Goal: Task Accomplishment & Management: Manage account settings

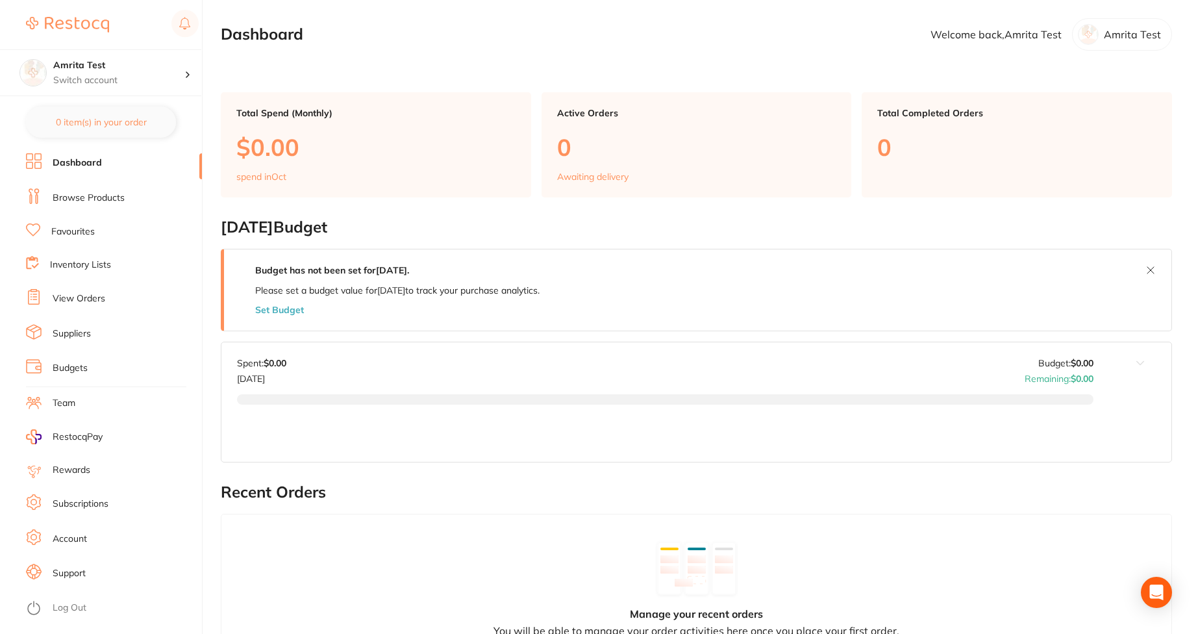
click at [98, 498] on link "Subscriptions" at bounding box center [81, 503] width 56 height 13
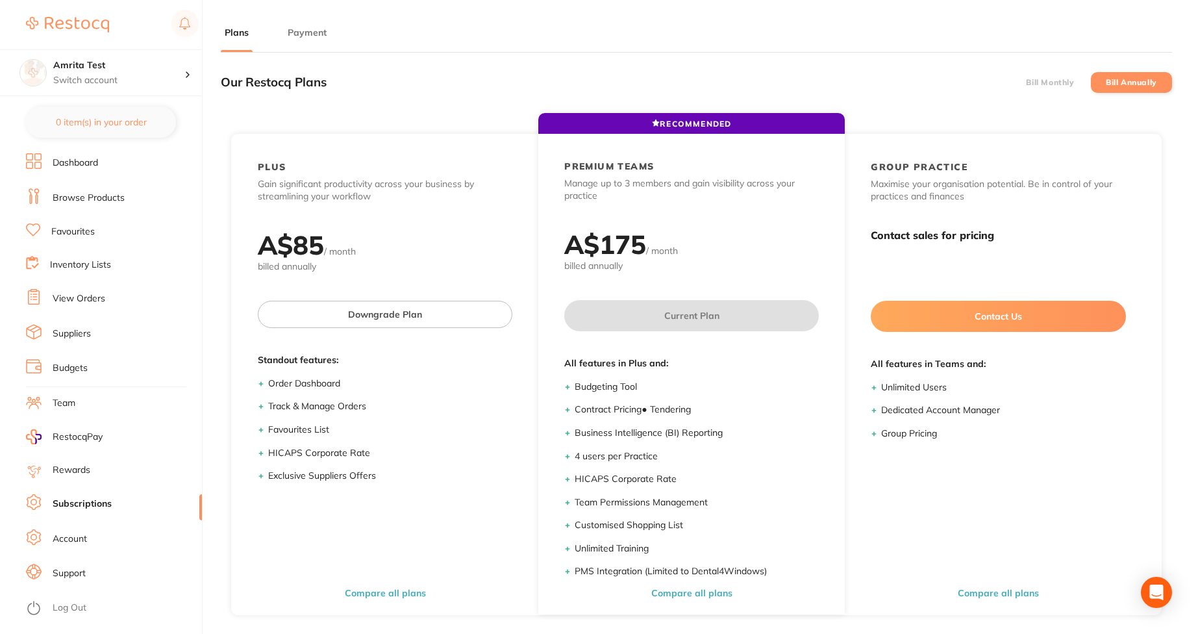
click at [316, 30] on button "Payment" at bounding box center [307, 33] width 47 height 12
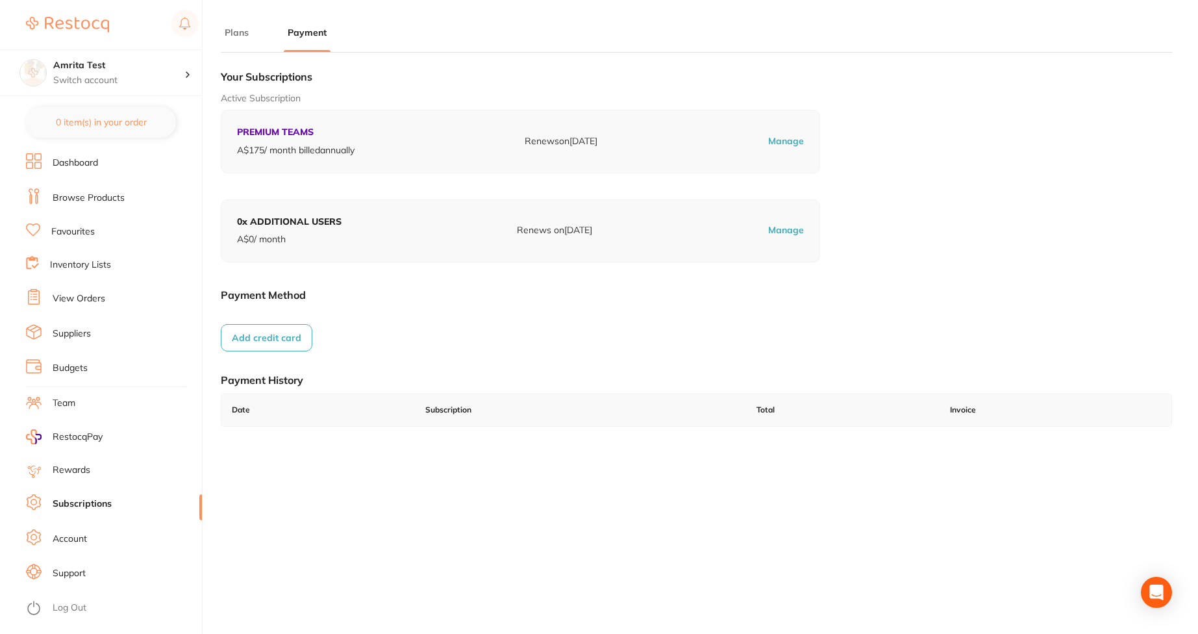
click at [268, 339] on button "Add credit card" at bounding box center [267, 337] width 92 height 27
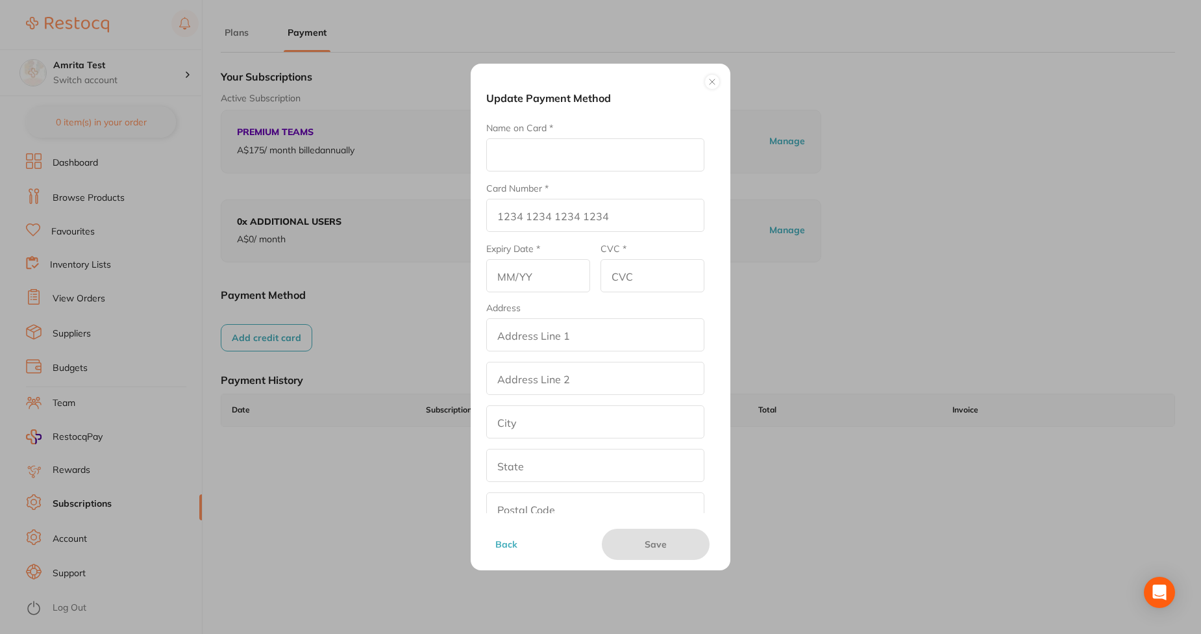
click at [486, 147] on input "Name on Card *" at bounding box center [595, 154] width 218 height 33
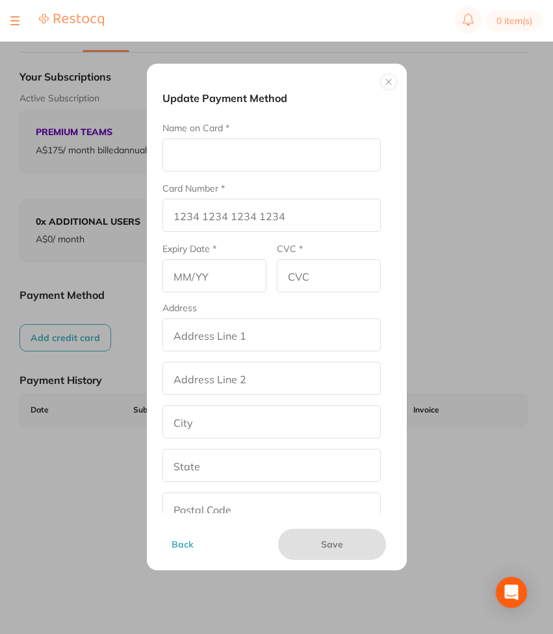
click at [288, 160] on input "Name on Card *" at bounding box center [271, 154] width 218 height 33
click at [263, 141] on input "Name on Card *" at bounding box center [271, 154] width 218 height 33
type input "DER"
type input "5104 0155 5555 5558"
type input "03/29"
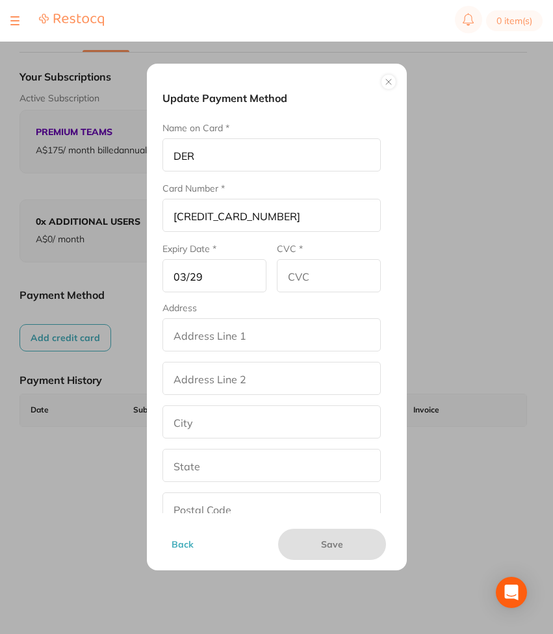
click at [256, 332] on input "addressLineOne" at bounding box center [271, 334] width 218 height 33
type input "street2"
type input "[GEOGRAPHIC_DATA]"
type input "[US_STATE]"
type input "90001"
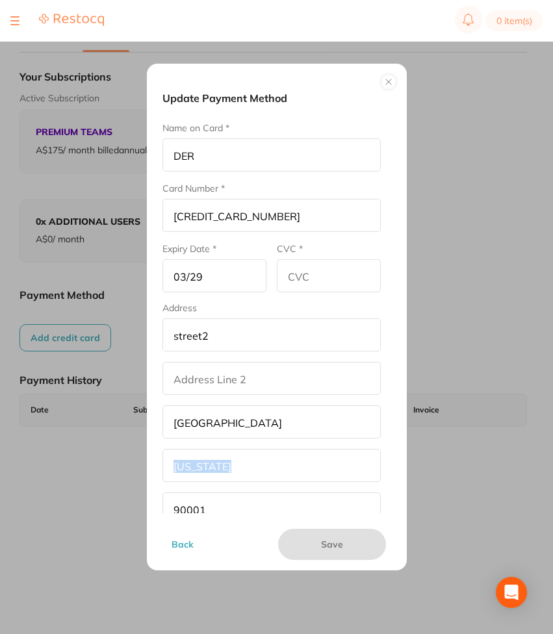
scroll to position [71, 0]
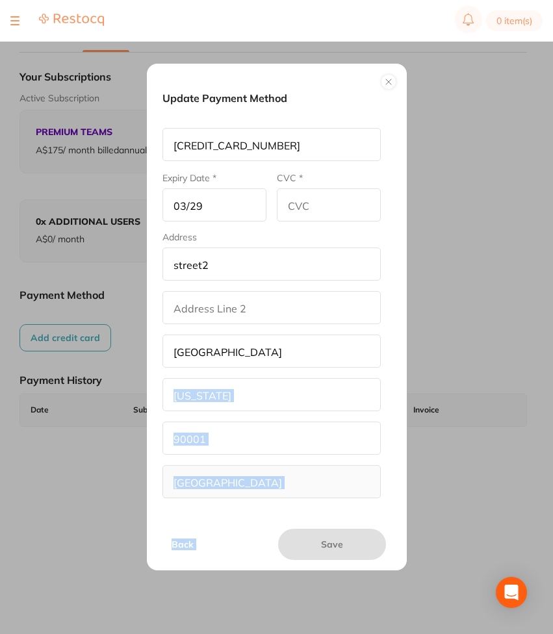
drag, startPoint x: 390, startPoint y: 429, endPoint x: 395, endPoint y: 524, distance: 95.6
click at [395, 524] on div "Update Payment Method Name on Card * DER Card Number * 5104 0155 5555 5558 Expi…" at bounding box center [277, 317] width 260 height 507
click at [443, 432] on div "Update Payment Method Name on Card * DER Card Number * 5104 0155 5555 5558 Expi…" at bounding box center [276, 317] width 553 height 634
click at [345, 198] on input "CVC *" at bounding box center [329, 204] width 104 height 33
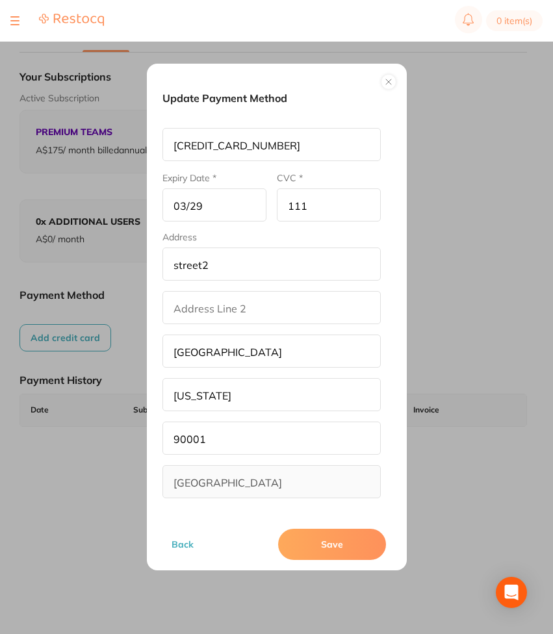
type input "111"
click at [321, 537] on button "Save" at bounding box center [332, 544] width 108 height 31
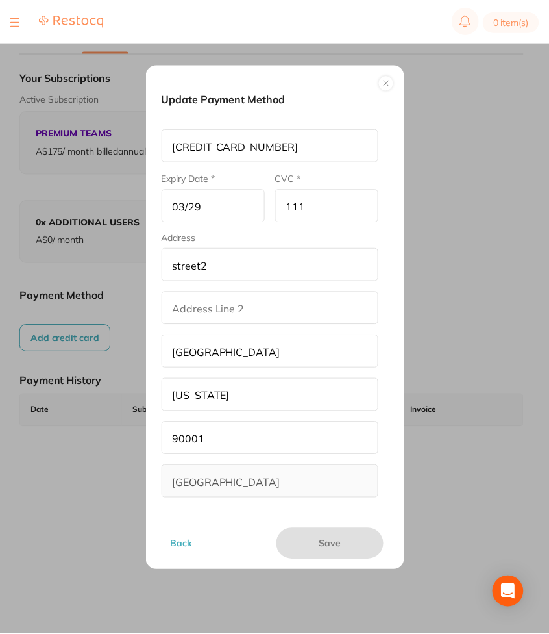
scroll to position [1, 0]
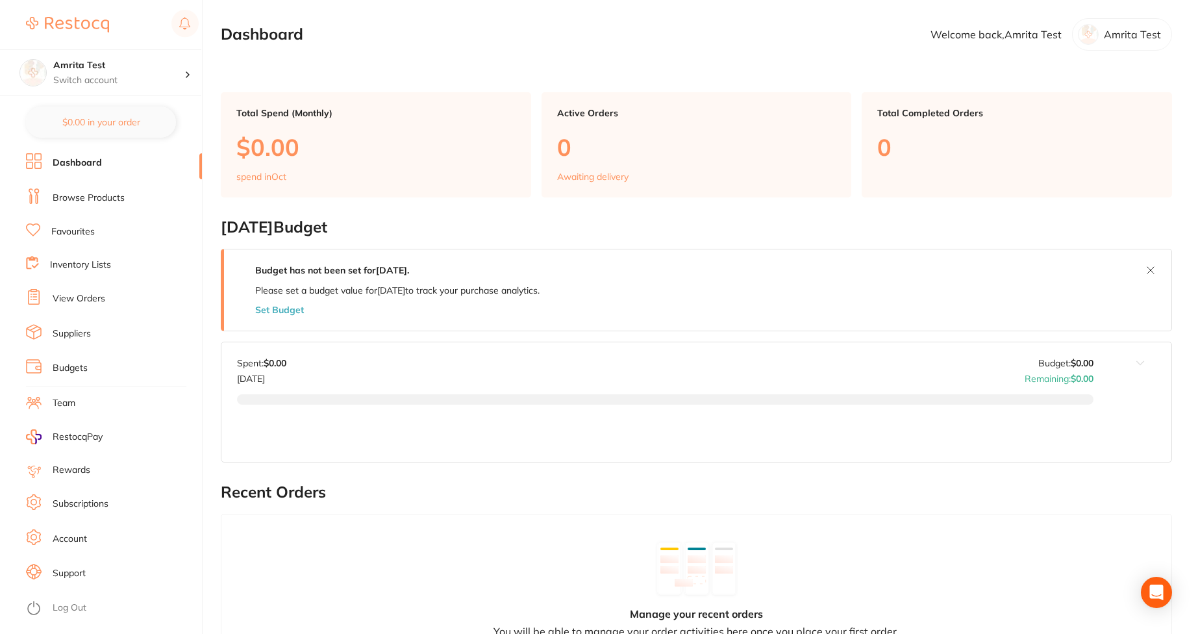
click at [112, 508] on li "Subscriptions" at bounding box center [114, 503] width 176 height 19
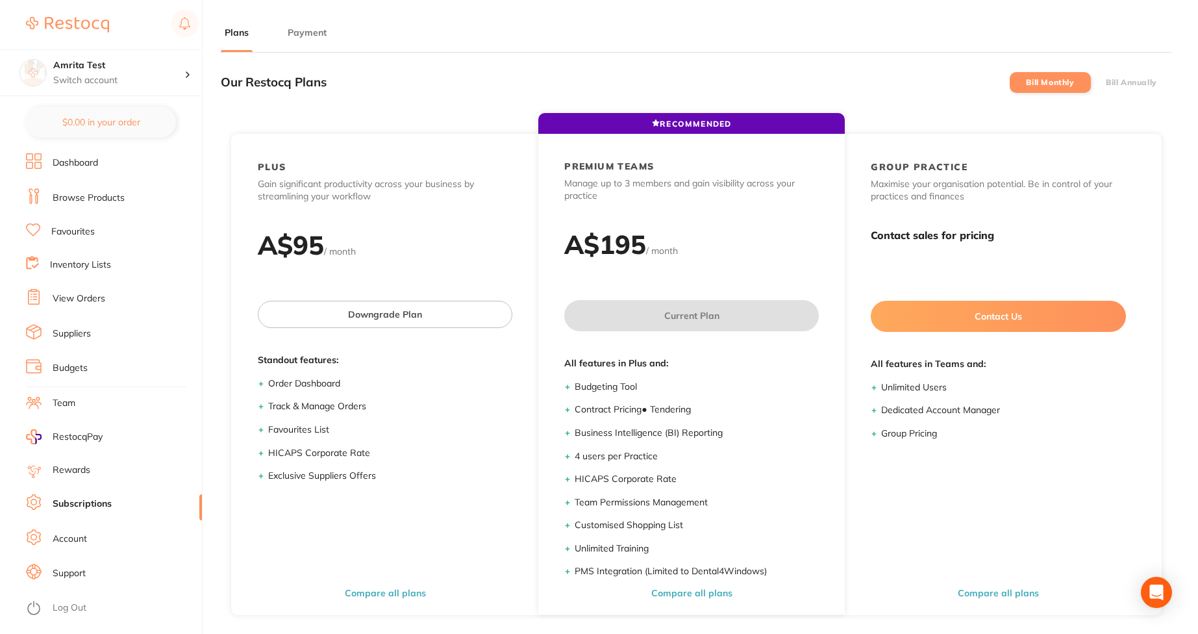
click at [309, 31] on button "Payment" at bounding box center [307, 33] width 47 height 12
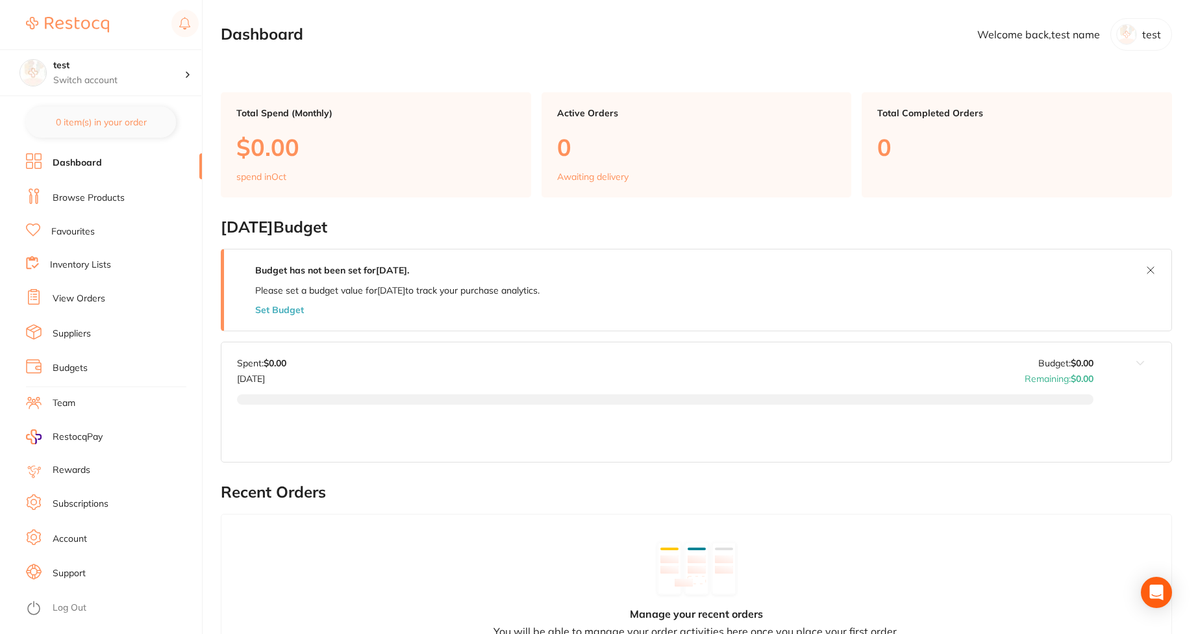
click at [131, 506] on li "Subscriptions" at bounding box center [114, 503] width 176 height 19
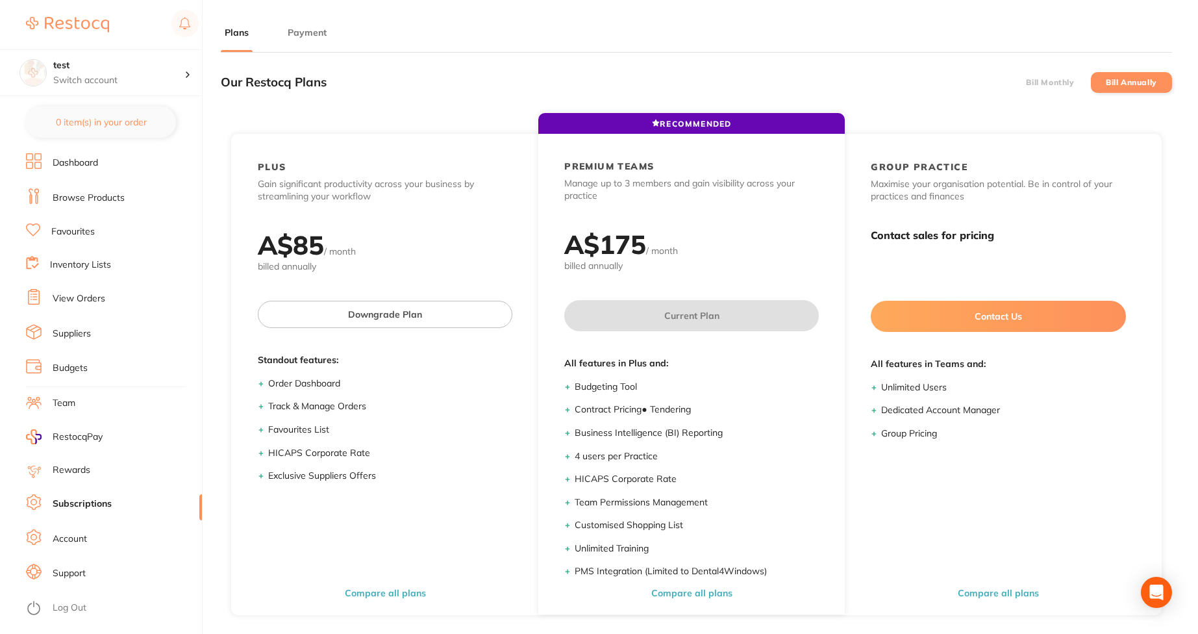
click at [323, 37] on button "Payment" at bounding box center [307, 33] width 47 height 12
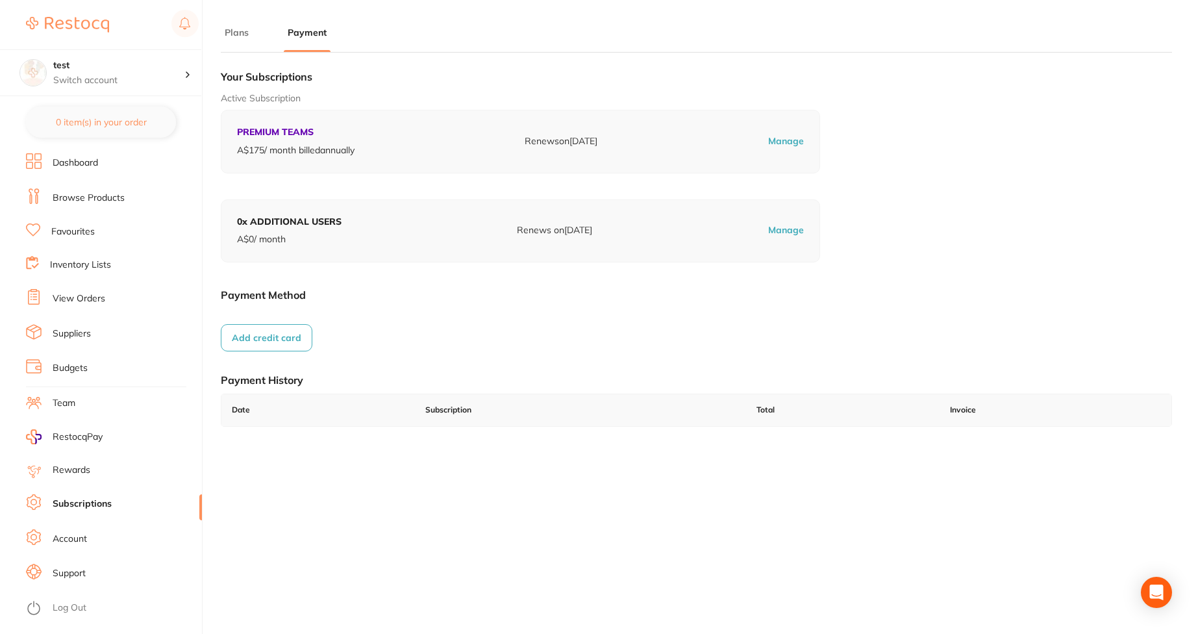
click at [271, 337] on button "Add credit card" at bounding box center [267, 337] width 92 height 27
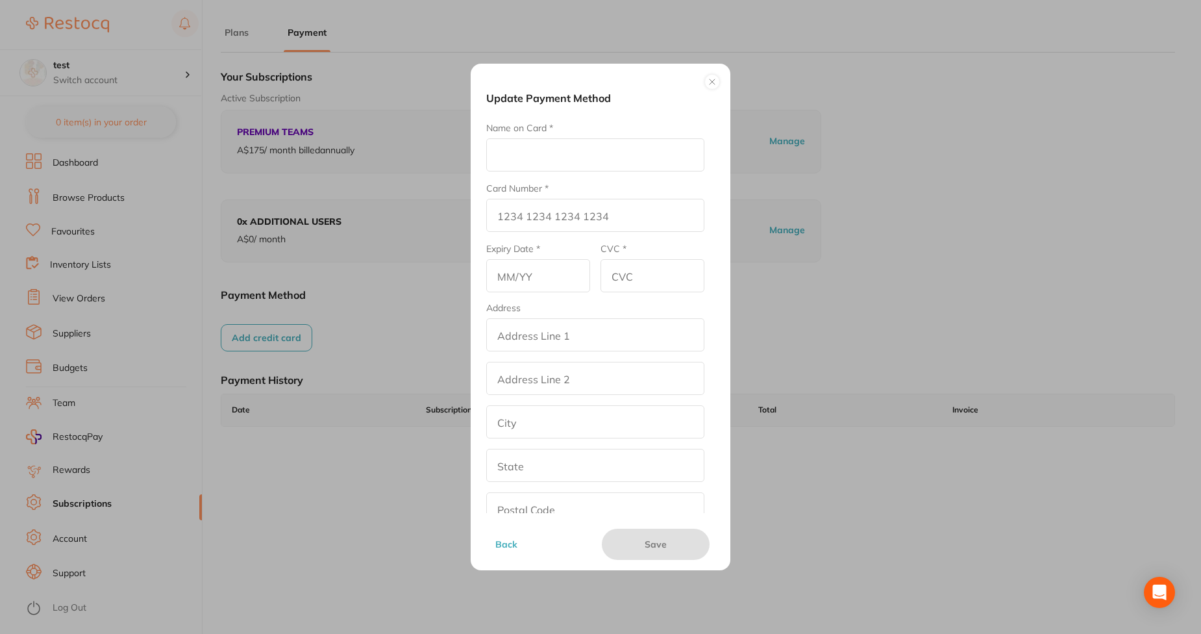
click at [605, 140] on input "Name on Card *" at bounding box center [595, 154] width 218 height 33
click at [534, 149] on input "Name on Card *" at bounding box center [595, 154] width 218 height 33
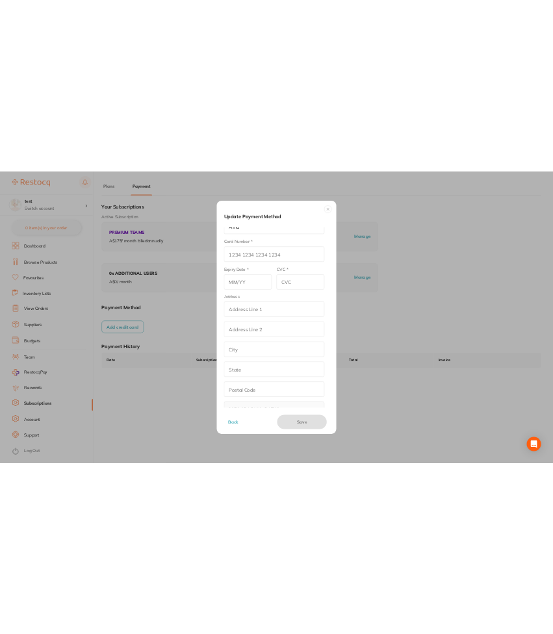
scroll to position [71, 0]
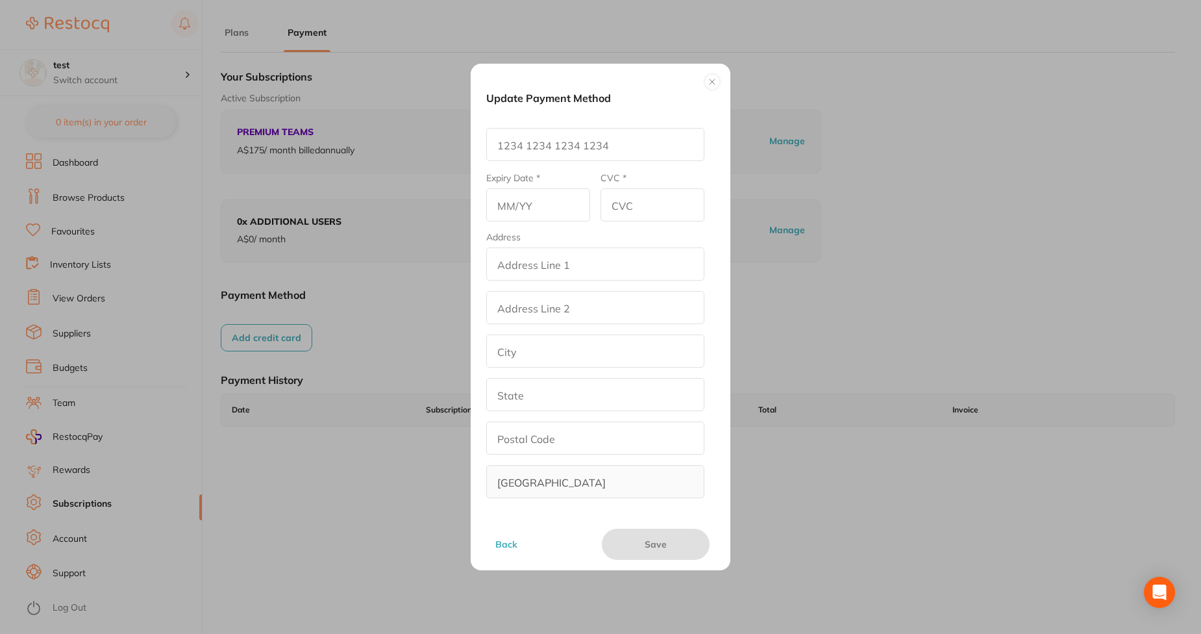
type input "Afna"
click at [512, 156] on input "Card Number *" at bounding box center [595, 144] width 218 height 33
type input "4111 1111 1111 1111"
click at [525, 206] on input "text" at bounding box center [538, 204] width 104 height 33
type input "02/19"
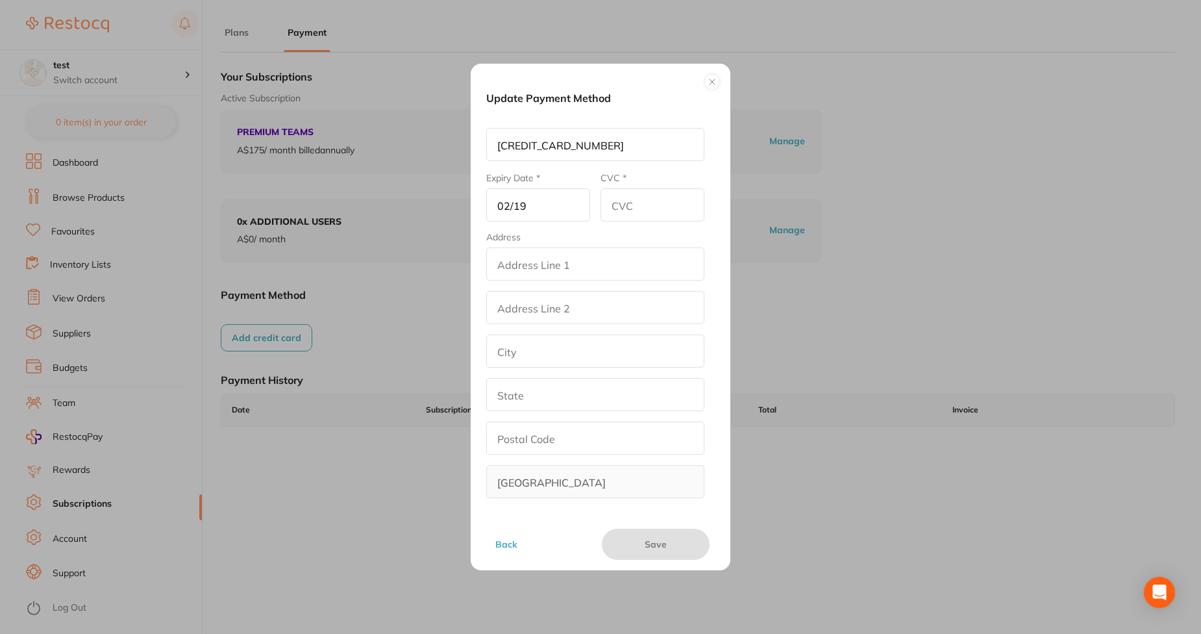
click at [649, 202] on input "CVC *" at bounding box center [653, 204] width 104 height 33
type input "111"
click at [605, 271] on input "addressLineOne" at bounding box center [595, 263] width 218 height 33
type input "street2"
type input "[GEOGRAPHIC_DATA]"
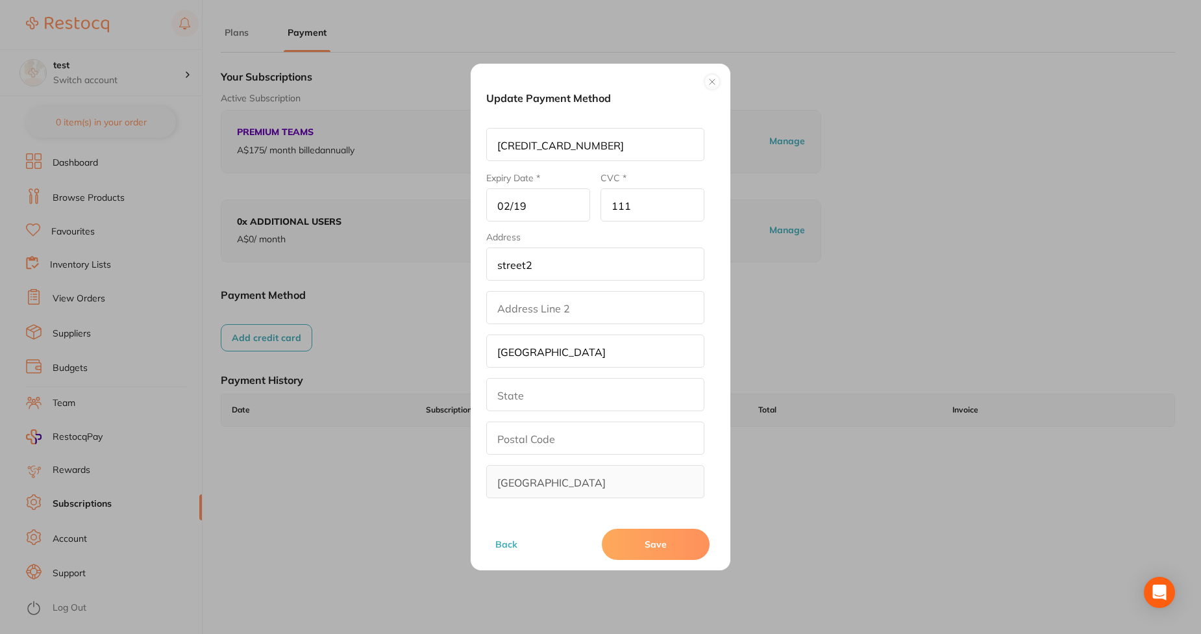
type input "[US_STATE]"
type input "90001"
click at [555, 312] on input "addressLinetwo" at bounding box center [595, 307] width 218 height 33
type input "wer"
click at [682, 542] on button "Save" at bounding box center [656, 544] width 108 height 31
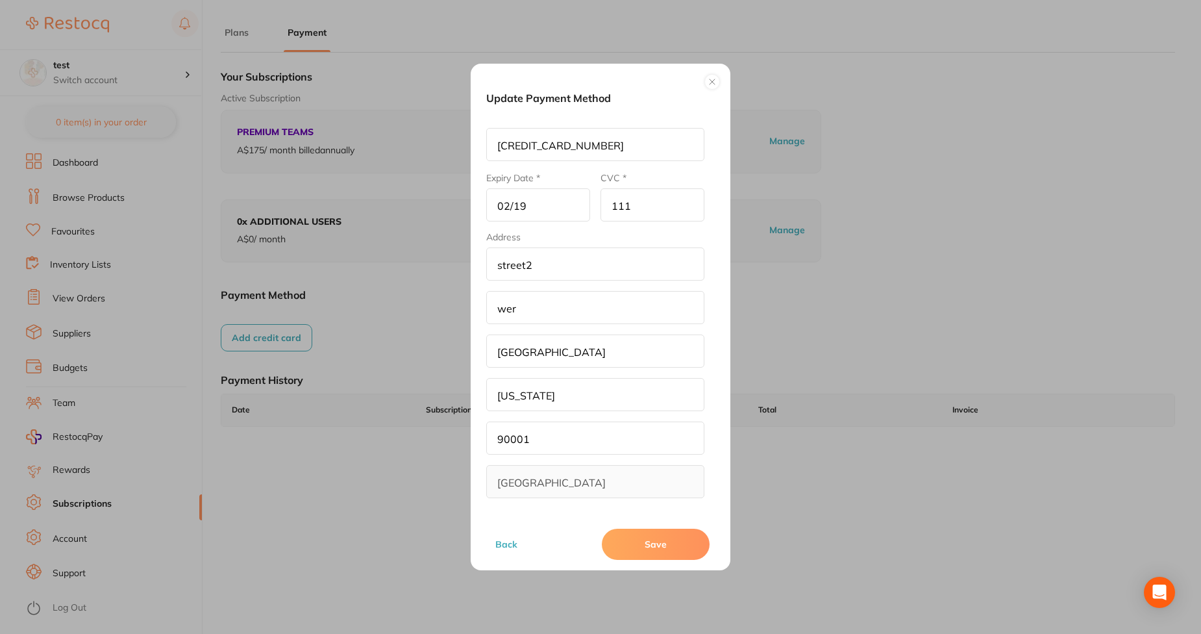
click at [536, 211] on input "02/19" at bounding box center [538, 204] width 104 height 33
type input "02/29"
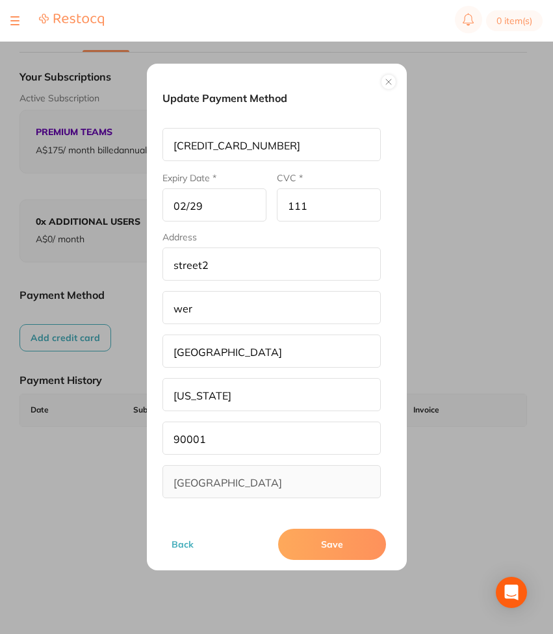
click at [314, 551] on button "Save" at bounding box center [332, 544] width 108 height 31
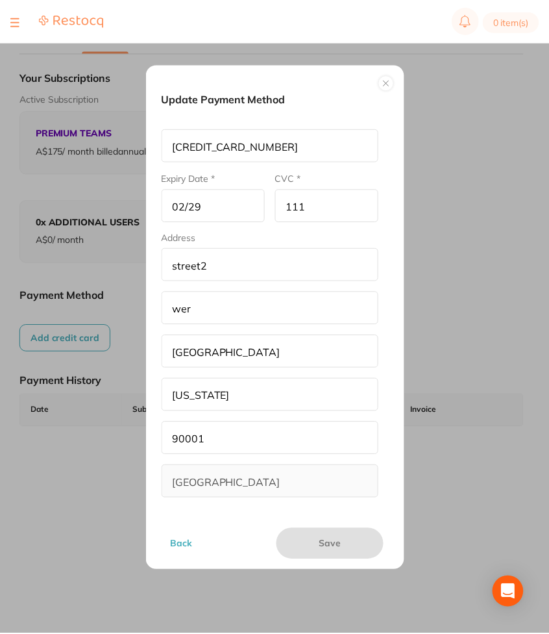
scroll to position [1, 0]
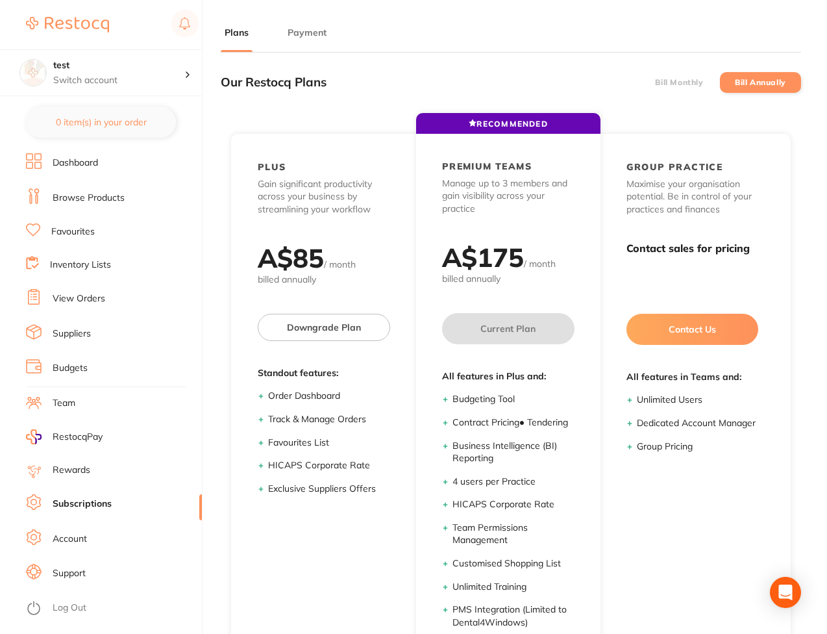
click at [302, 28] on button "Payment" at bounding box center [307, 33] width 47 height 12
click at [316, 40] on li "Payment" at bounding box center [307, 39] width 47 height 26
click at [318, 33] on button "Payment" at bounding box center [307, 33] width 47 height 12
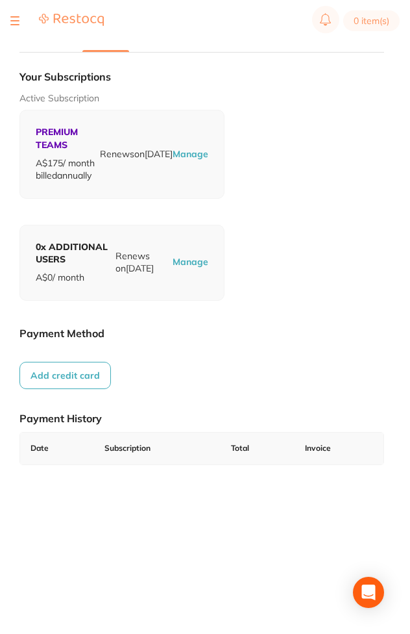
click at [90, 385] on button "Add credit card" at bounding box center [65, 375] width 92 height 27
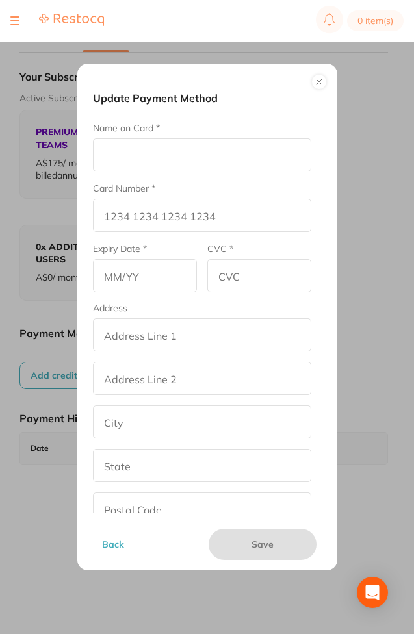
click at [222, 155] on input "Name on Card *" at bounding box center [202, 154] width 218 height 33
type input "Afna"
type input "[CREDIT_CARD_NUMBER]"
type input "02/29"
click at [229, 275] on input "CVC *" at bounding box center [259, 275] width 104 height 33
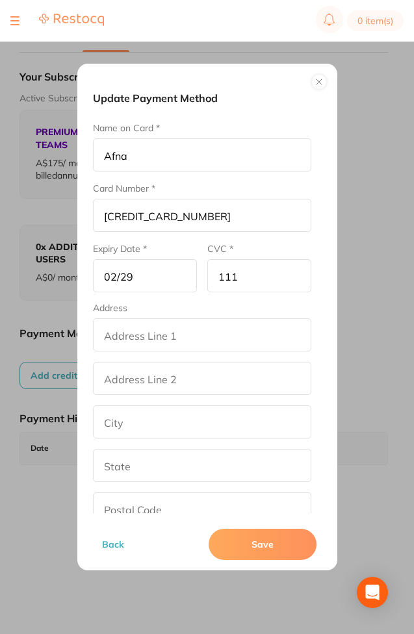
type input "111"
click at [212, 336] on input "addressLineOne" at bounding box center [202, 334] width 218 height 33
type input "street2"
type input "[GEOGRAPHIC_DATA]"
type input "[US_STATE]"
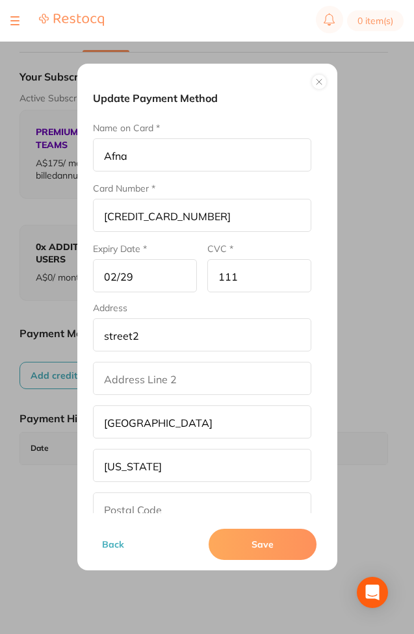
type input "90001"
click at [184, 375] on input "addressLinetwo" at bounding box center [202, 378] width 218 height 33
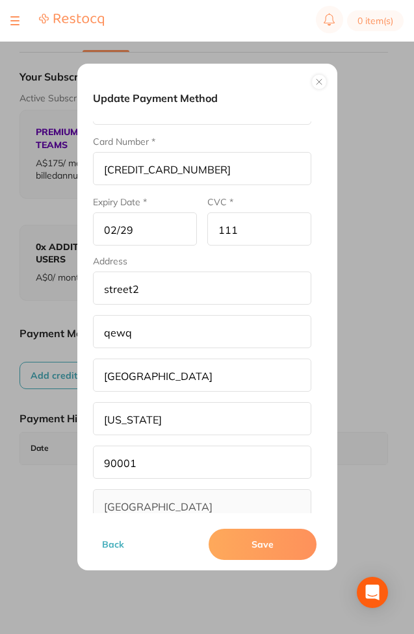
scroll to position [71, 0]
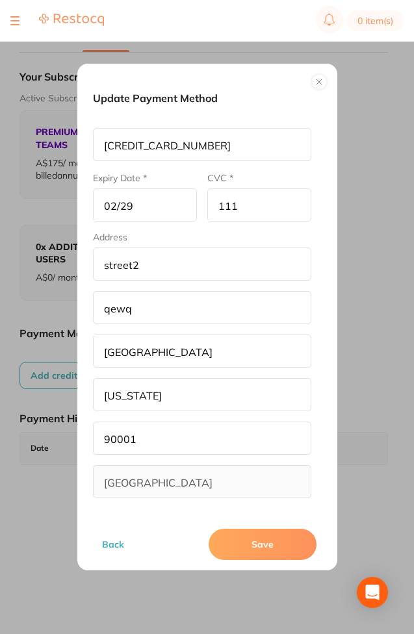
type input "qewq"
click at [304, 536] on button "Save" at bounding box center [262, 544] width 108 height 31
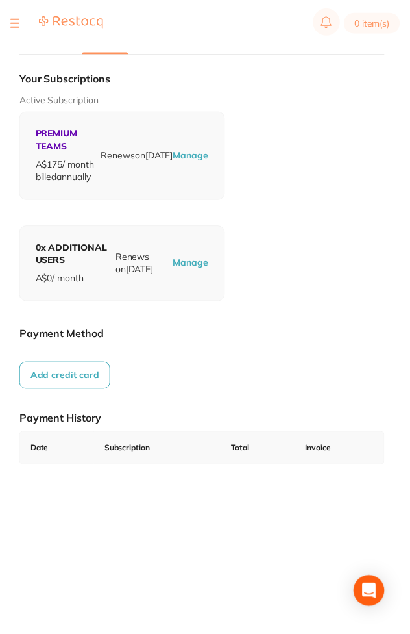
scroll to position [1, 0]
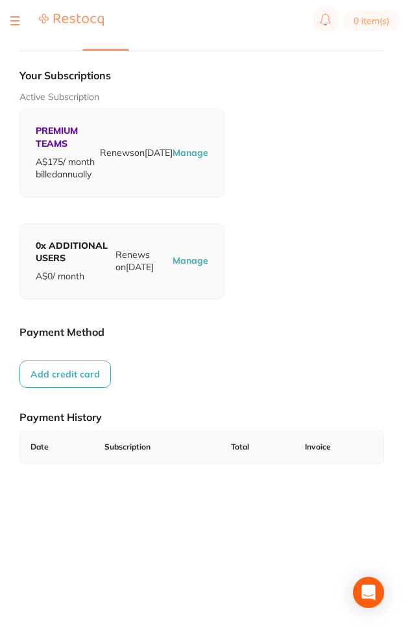
click at [100, 388] on button "Add credit card" at bounding box center [65, 373] width 92 height 27
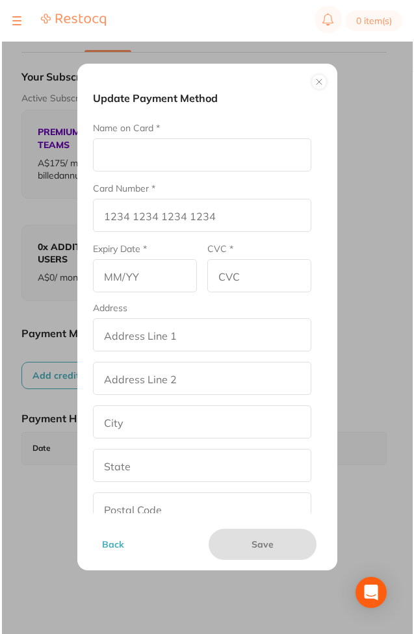
scroll to position [0, 0]
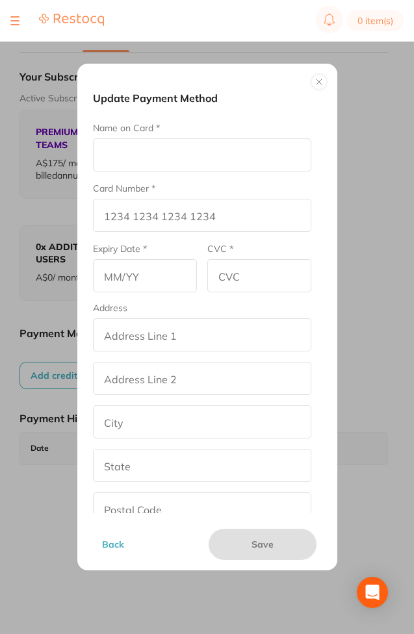
click at [189, 173] on form "Name on Card * Card Number * Expiry Date * CVC * Address addressLineOne address…" at bounding box center [202, 344] width 218 height 447
click at [191, 168] on input "Name on Card *" at bounding box center [202, 154] width 218 height 33
type input "DER"
type input "5104 0155 5555 5558"
type input "03/29"
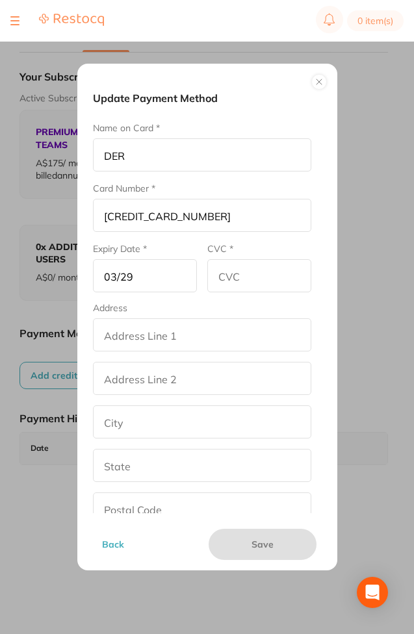
click at [169, 147] on input "DER" at bounding box center [202, 154] width 218 height 33
click at [217, 151] on input "Name on Card *" at bounding box center [202, 154] width 218 height 33
type input "Afna"
type input "[CREDIT_CARD_NUMBER]"
type input "02/29"
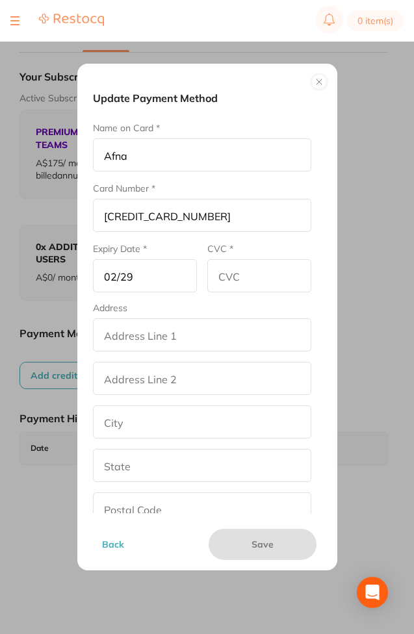
click at [239, 279] on input "CVC *" at bounding box center [259, 275] width 104 height 33
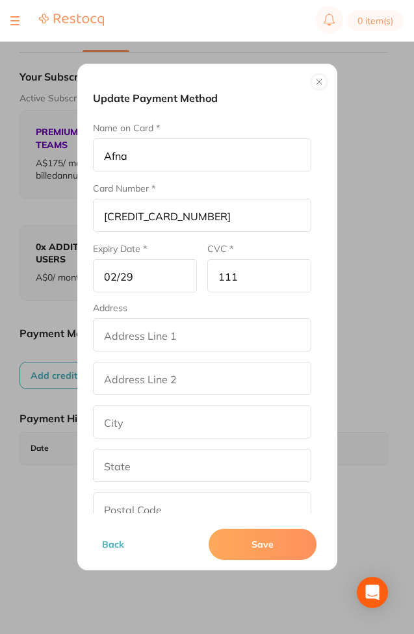
type input "111"
click at [172, 348] on input "addressLineOne" at bounding box center [202, 334] width 218 height 33
type input "street2"
type input "[GEOGRAPHIC_DATA]"
type input "[US_STATE]"
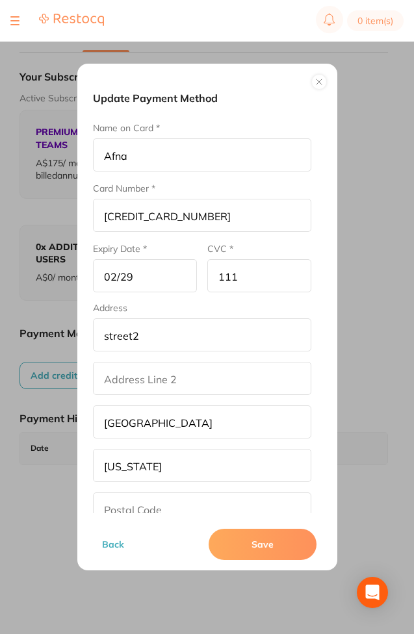
type input "90001"
click at [235, 547] on button "Save" at bounding box center [262, 544] width 108 height 31
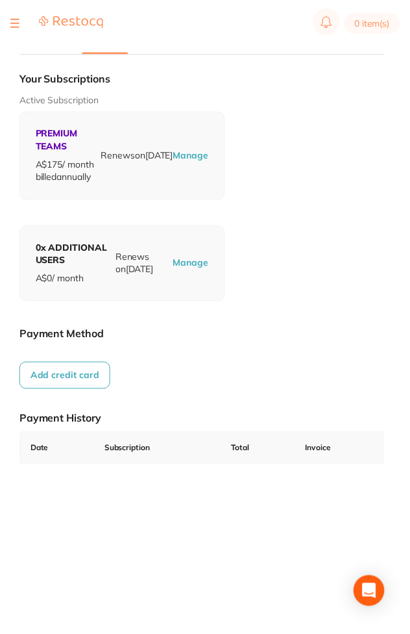
scroll to position [1, 0]
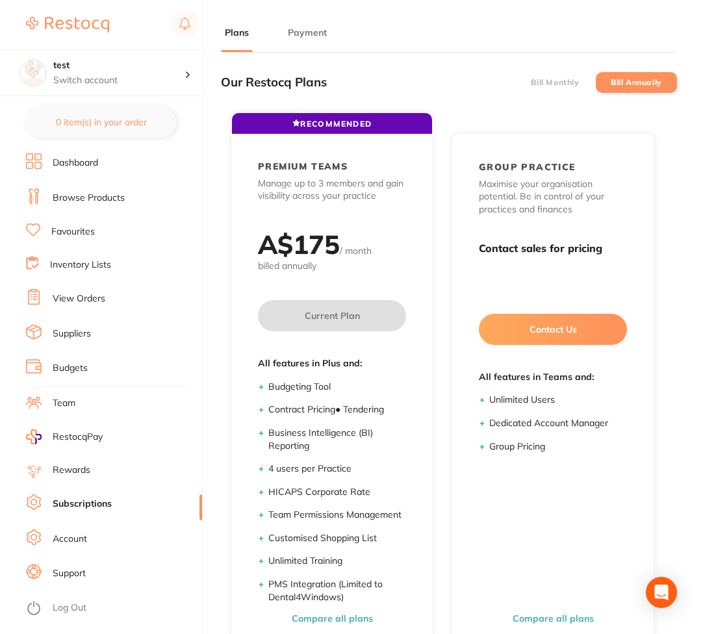
click at [316, 34] on button "Payment" at bounding box center [307, 33] width 47 height 12
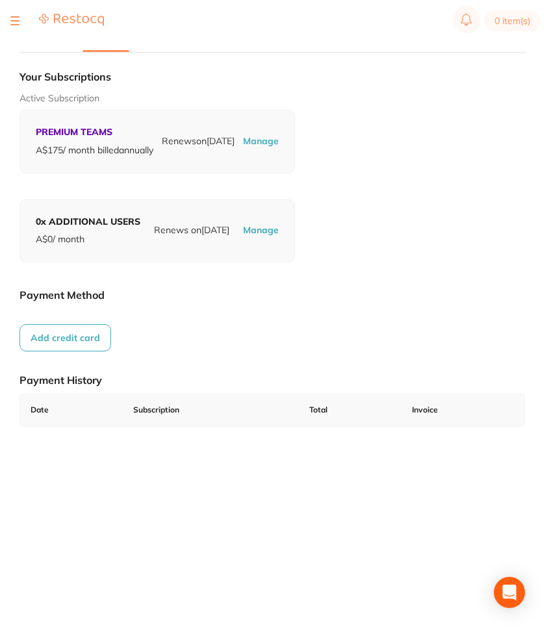
click at [74, 351] on button "Add credit card" at bounding box center [65, 337] width 92 height 27
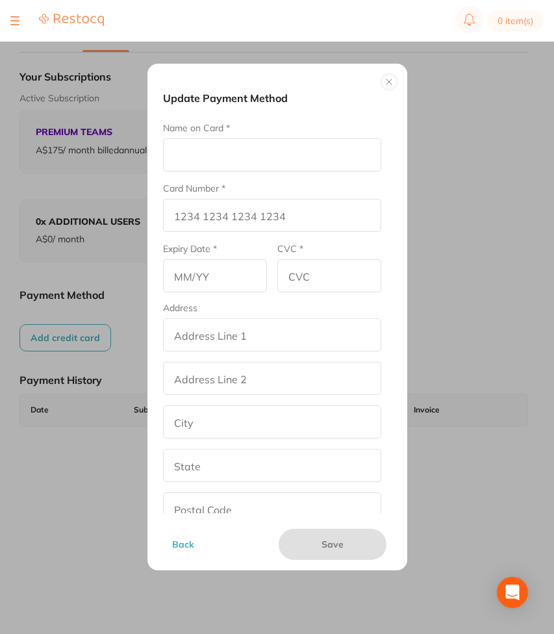
click at [275, 161] on input "Name on Card *" at bounding box center [272, 154] width 218 height 33
type input "Afna"
type input "[CREDIT_CARD_NUMBER]"
type input "02/29"
click at [306, 273] on input "CVC *" at bounding box center [329, 275] width 104 height 33
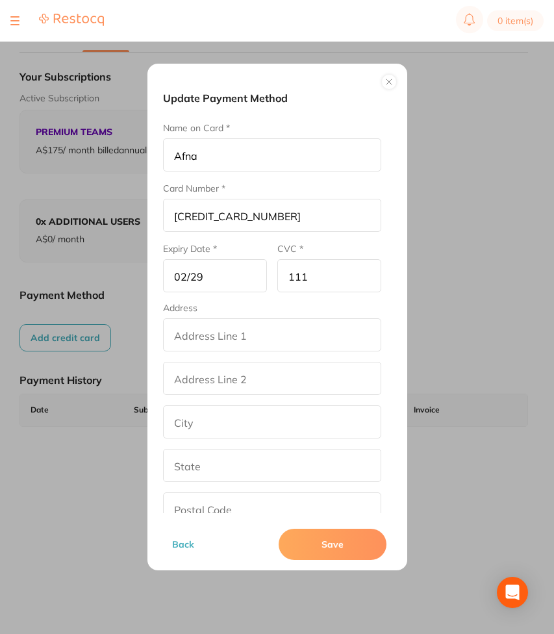
type input "111"
click at [244, 347] on input "addressLineOne" at bounding box center [272, 334] width 218 height 33
type input "street2"
type input "[GEOGRAPHIC_DATA]"
type input "[US_STATE]"
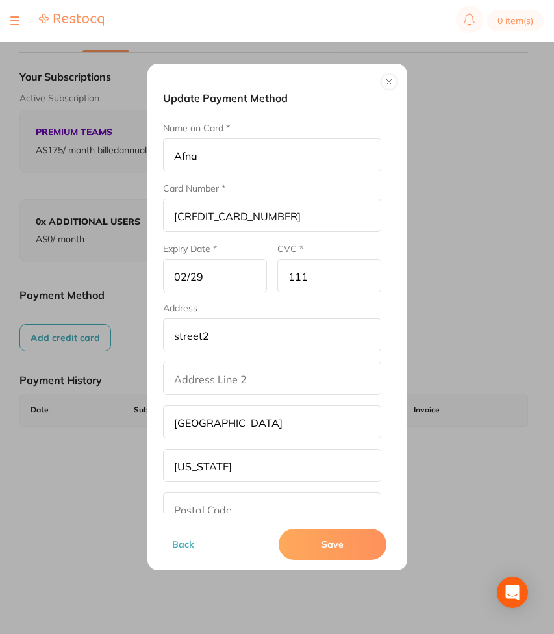
type input "90001"
click at [231, 379] on input "addressLinetwo" at bounding box center [272, 378] width 218 height 33
type input "we"
click at [332, 552] on button "Save" at bounding box center [333, 544] width 108 height 31
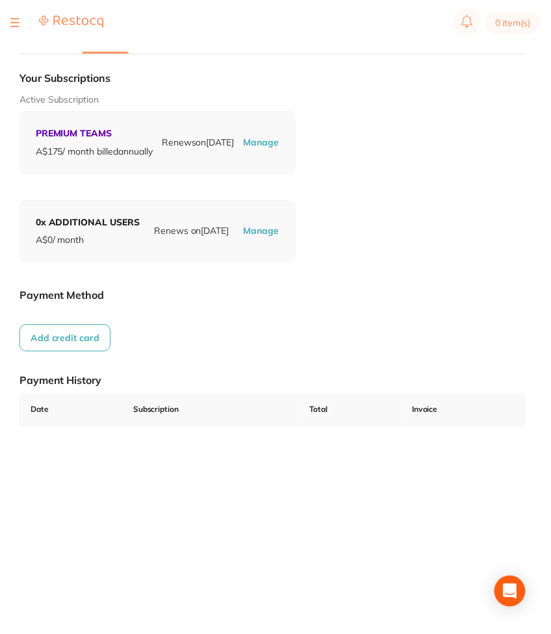
scroll to position [1, 0]
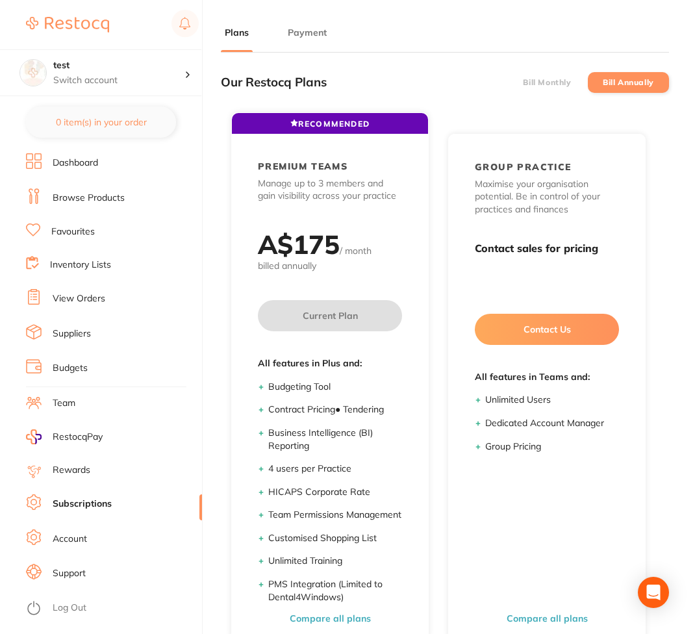
click at [306, 29] on button "Payment" at bounding box center [307, 33] width 47 height 12
click at [314, 38] on button "Payment" at bounding box center [307, 33] width 47 height 12
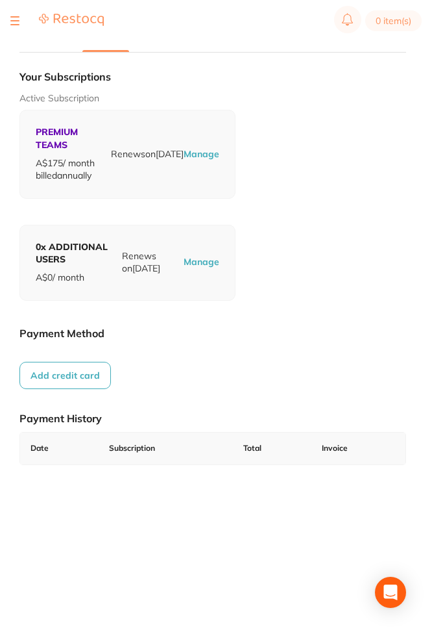
click at [99, 362] on button "Add credit card" at bounding box center [65, 375] width 92 height 27
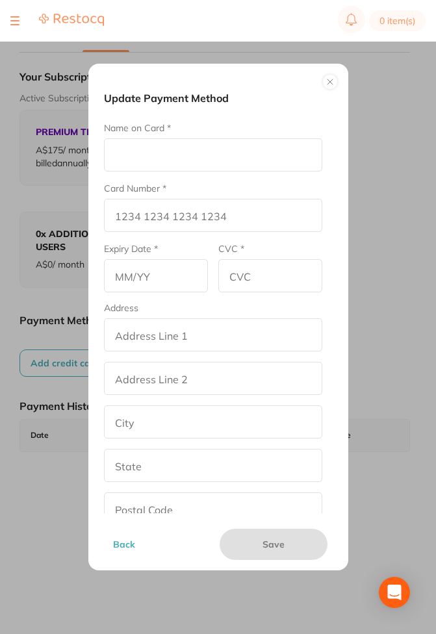
click at [212, 132] on div "Name on Card *" at bounding box center [213, 146] width 218 height 50
drag, startPoint x: 208, startPoint y: 135, endPoint x: 187, endPoint y: 153, distance: 27.6
click at [187, 153] on div "Name on Card *" at bounding box center [213, 146] width 218 height 50
click at [187, 153] on input "Name on Card *" at bounding box center [213, 154] width 218 height 33
type input "Afna"
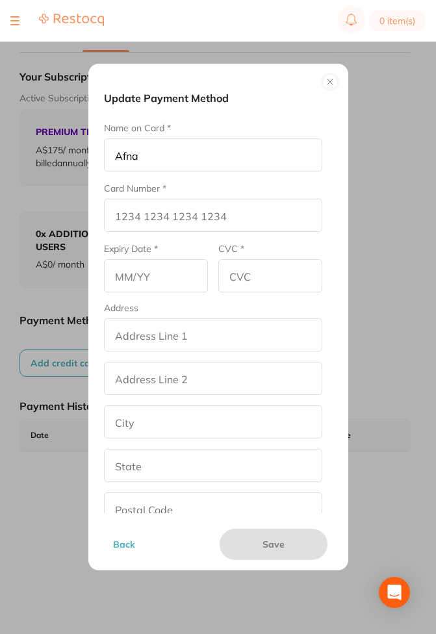
type input "4242 4242 4242 4242"
type input "02/29"
click at [266, 271] on input "CVC *" at bounding box center [270, 275] width 104 height 33
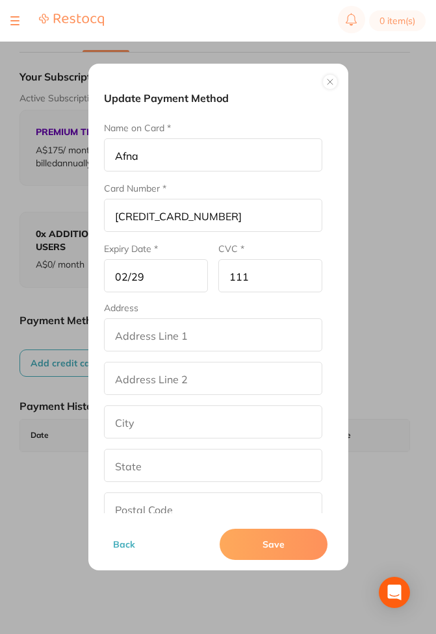
type input "111"
click at [245, 332] on input "addressLineOne" at bounding box center [213, 334] width 218 height 33
type input "street2"
type input "[GEOGRAPHIC_DATA]"
type input "[US_STATE]"
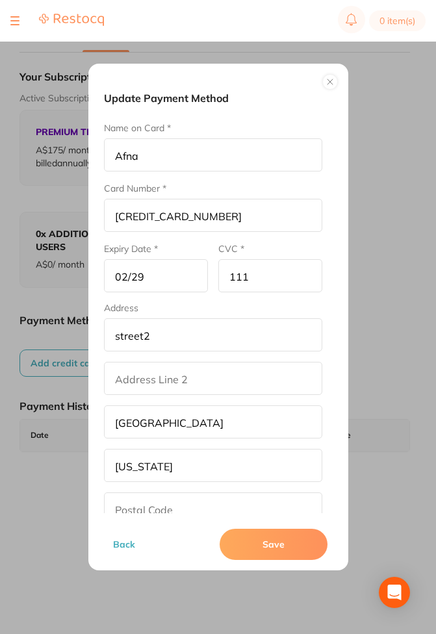
type input "90001"
click at [308, 368] on input "addressLinetwo" at bounding box center [213, 378] width 218 height 33
type input "wer"
click at [284, 554] on button "Save" at bounding box center [273, 544] width 108 height 31
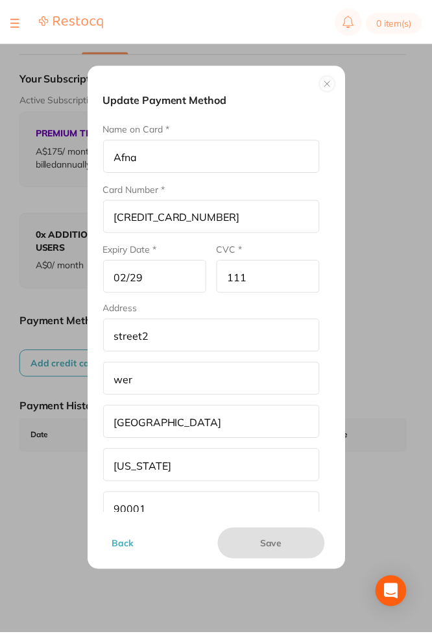
scroll to position [1, 0]
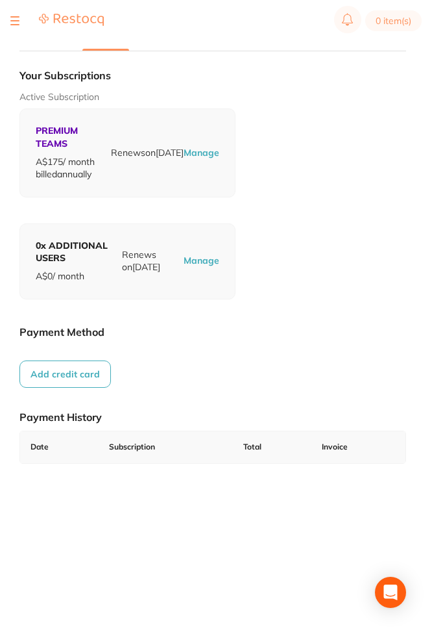
click at [69, 373] on button "Add credit card" at bounding box center [65, 373] width 92 height 27
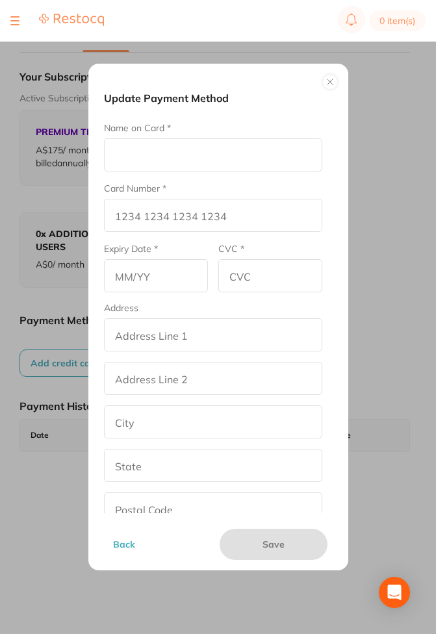
click at [236, 144] on input "Name on Card *" at bounding box center [213, 154] width 218 height 33
click at [332, 79] on button at bounding box center [330, 82] width 16 height 16
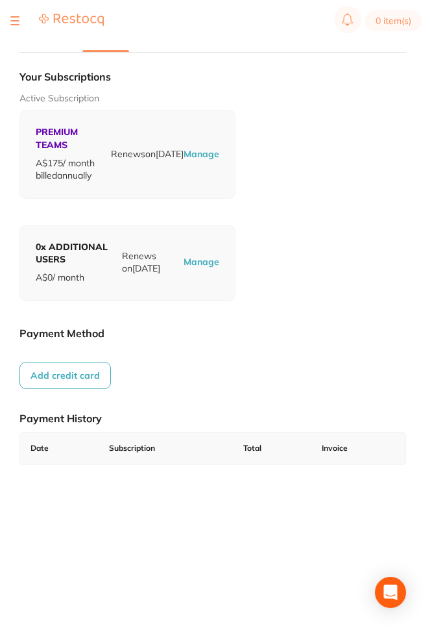
click at [69, 366] on button "Add credit card" at bounding box center [65, 375] width 92 height 27
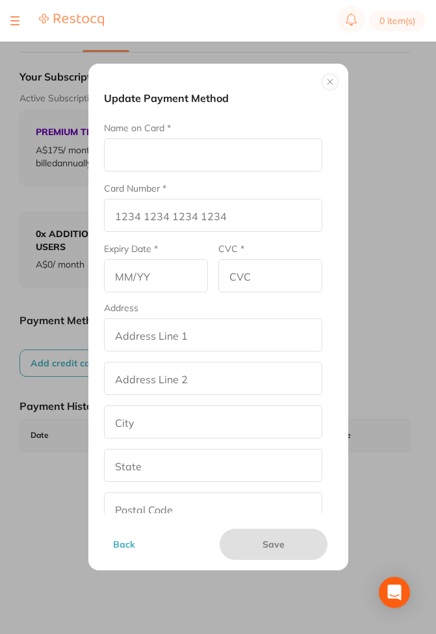
click at [197, 157] on input "Name on Card *" at bounding box center [213, 154] width 218 height 33
type input "Afna"
type input "4242 4242 4242 4242"
type input "02/29"
click at [260, 279] on input "CVC *" at bounding box center [270, 275] width 104 height 33
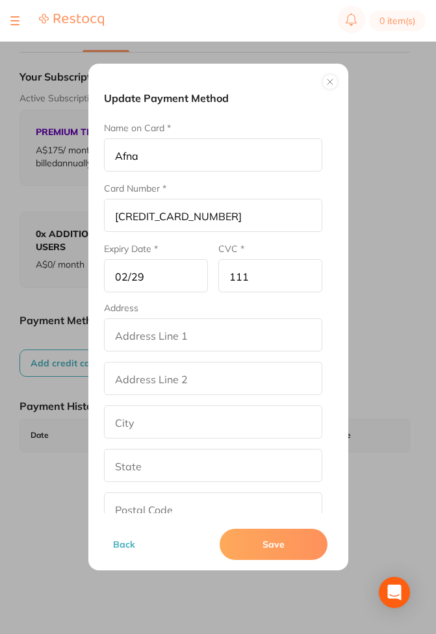
type input "111"
click at [202, 327] on input "addressLineOne" at bounding box center [213, 334] width 218 height 33
type input "street2"
type input "los angeles"
type input "California"
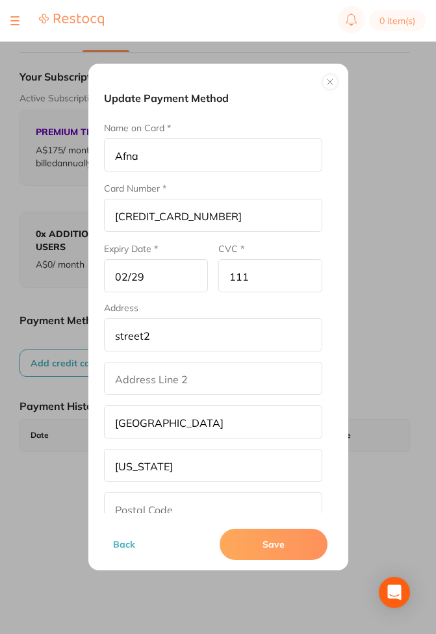
type input "90001"
type input "street2str"
click at [191, 383] on input "addressLinetwo" at bounding box center [213, 378] width 218 height 33
type input "str"
click at [273, 553] on button "Save" at bounding box center [273, 544] width 108 height 31
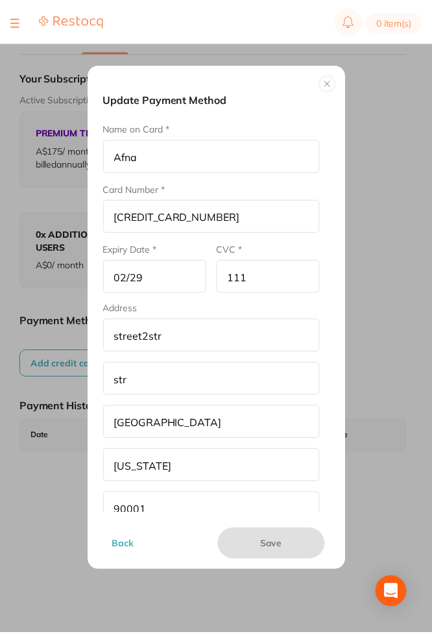
scroll to position [1, 0]
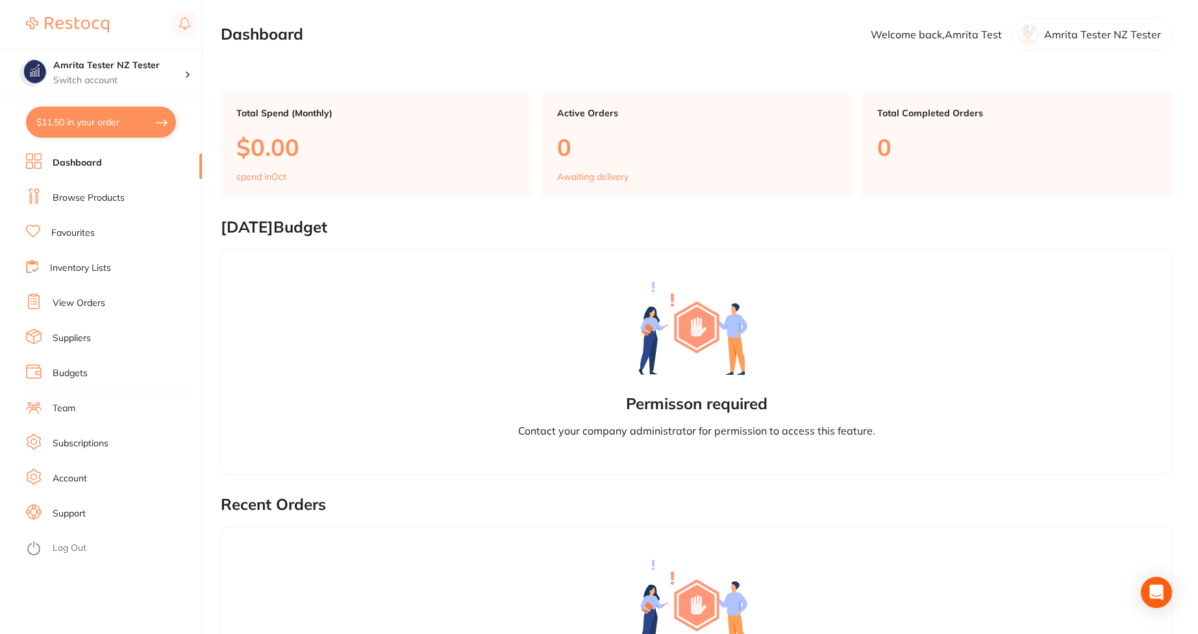
click at [76, 436] on li "Subscriptions" at bounding box center [114, 443] width 176 height 19
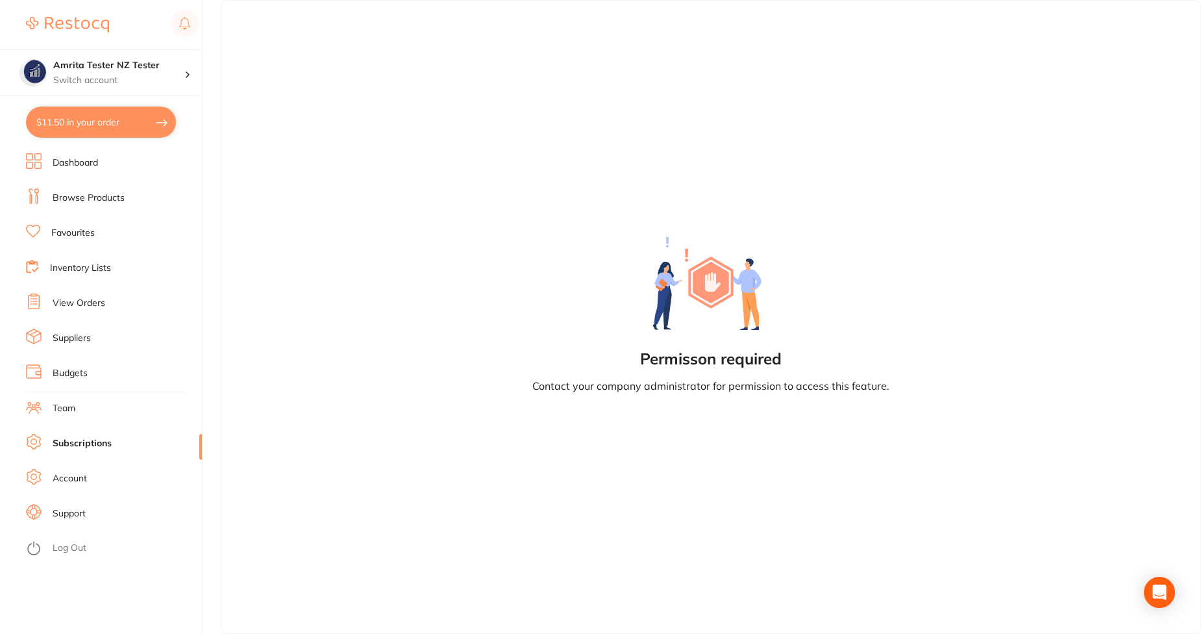
checkbox input "true"
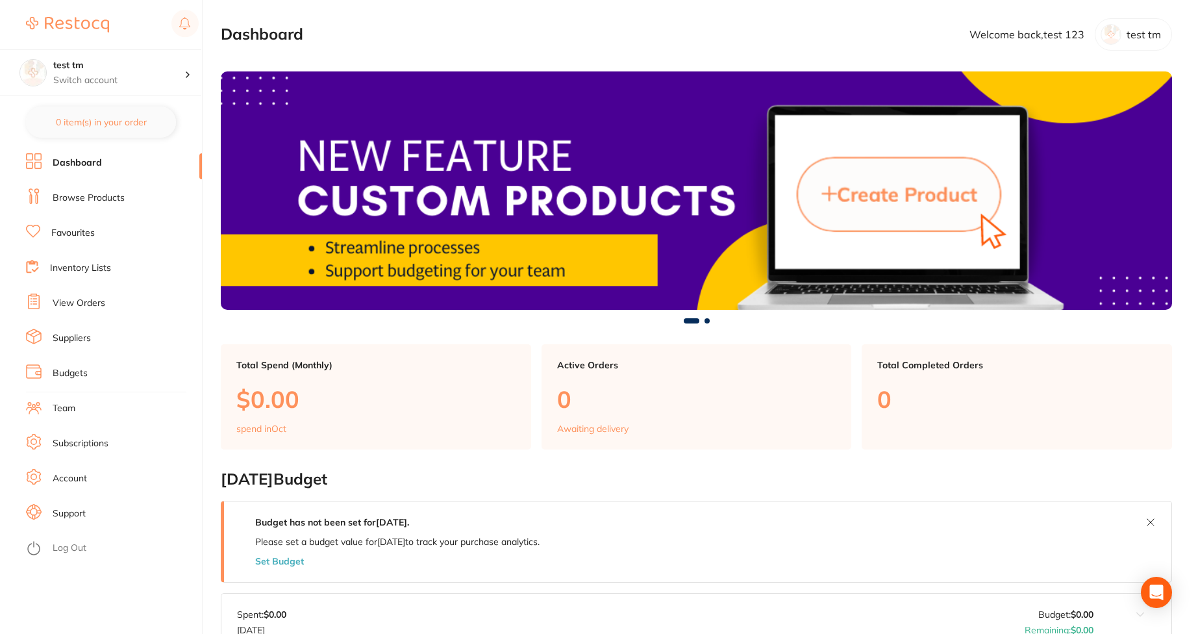
click at [92, 437] on link "Subscriptions" at bounding box center [81, 443] width 56 height 13
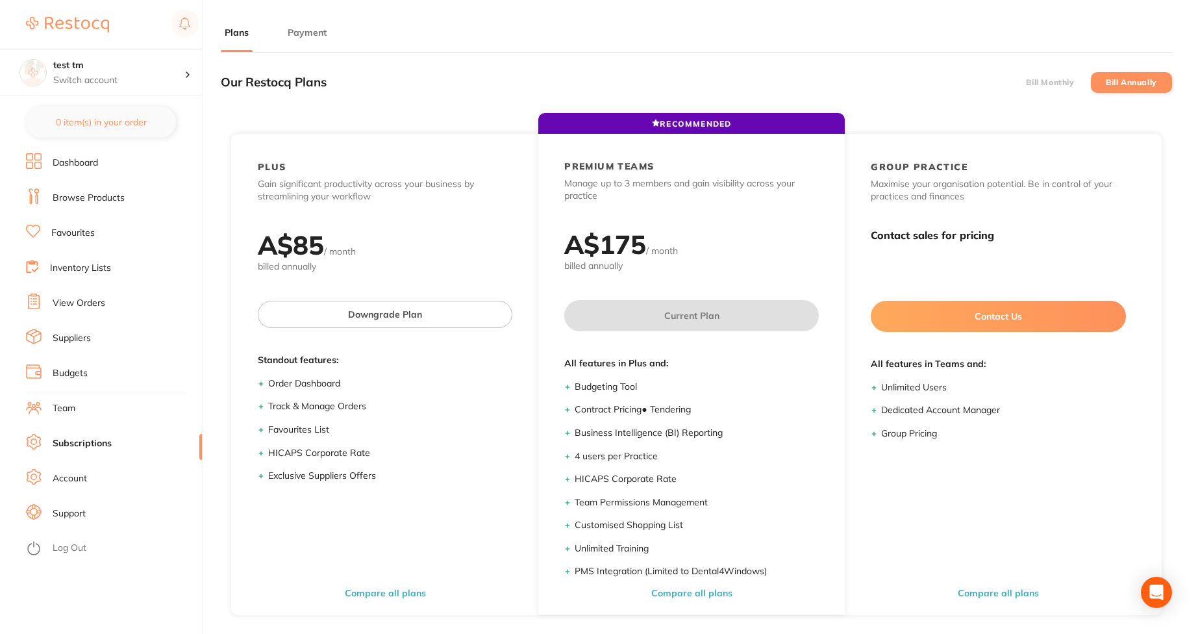
click at [1066, 69] on div "Our Restocq Plans Bill Monthly Bill Annually" at bounding box center [696, 82] width 951 height 38
click at [1052, 73] on li "Bill Monthly" at bounding box center [1050, 82] width 81 height 21
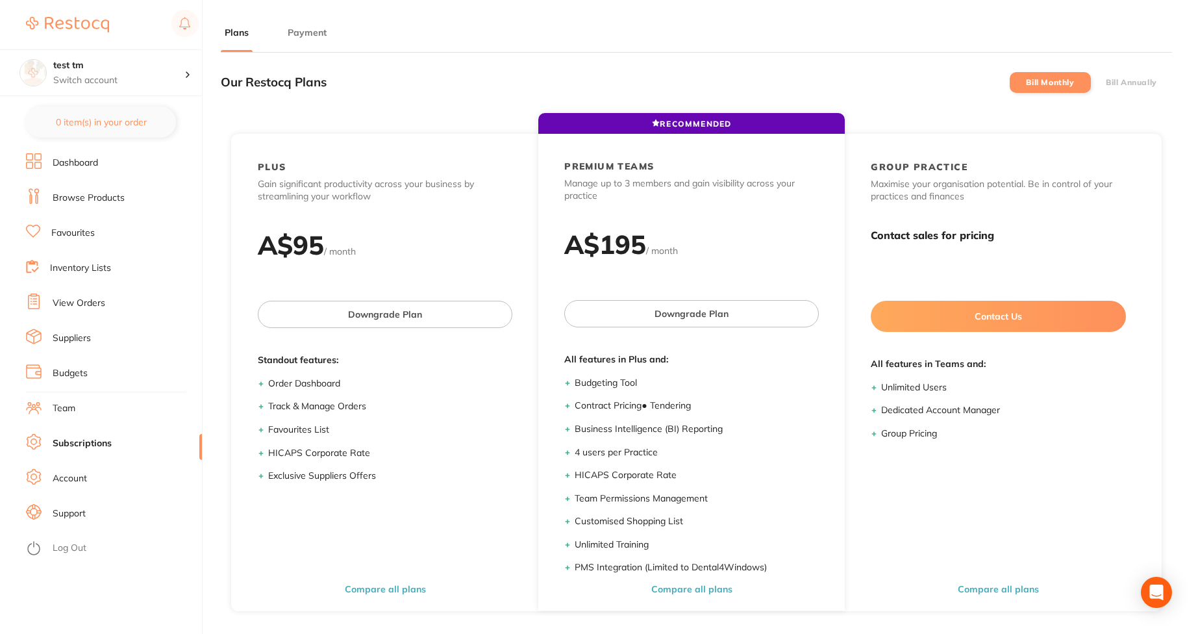
click at [1122, 85] on label "Bill Annually" at bounding box center [1131, 82] width 51 height 9
click at [1106, 82] on input "Bill Annually" at bounding box center [1106, 82] width 0 height 0
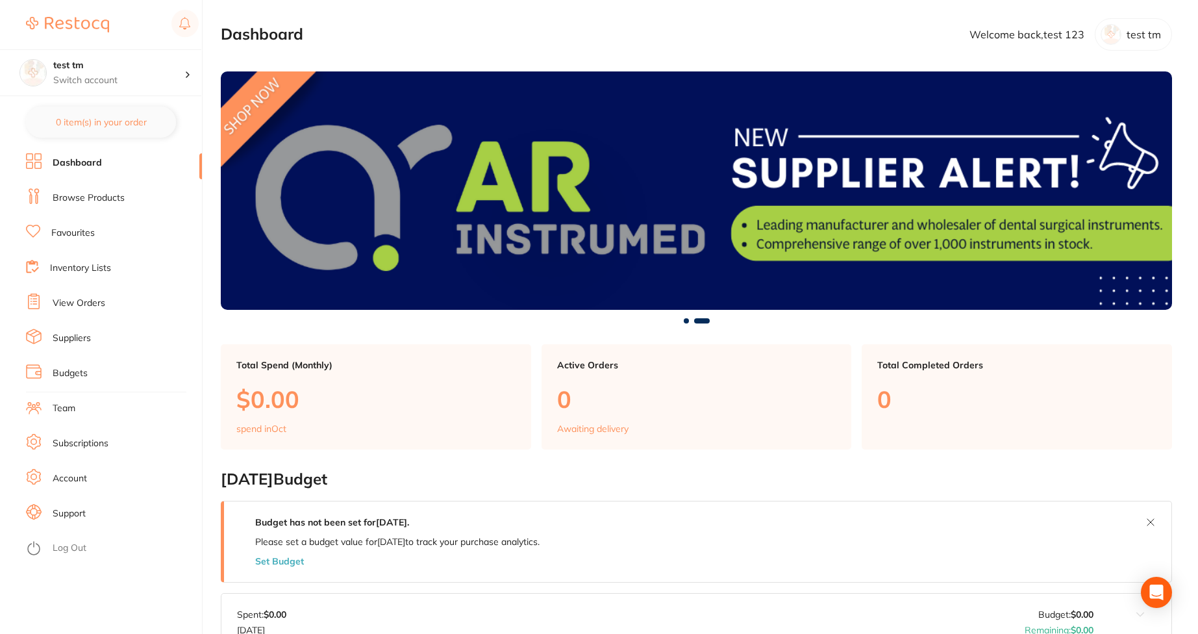
click at [81, 443] on link "Subscriptions" at bounding box center [81, 443] width 56 height 13
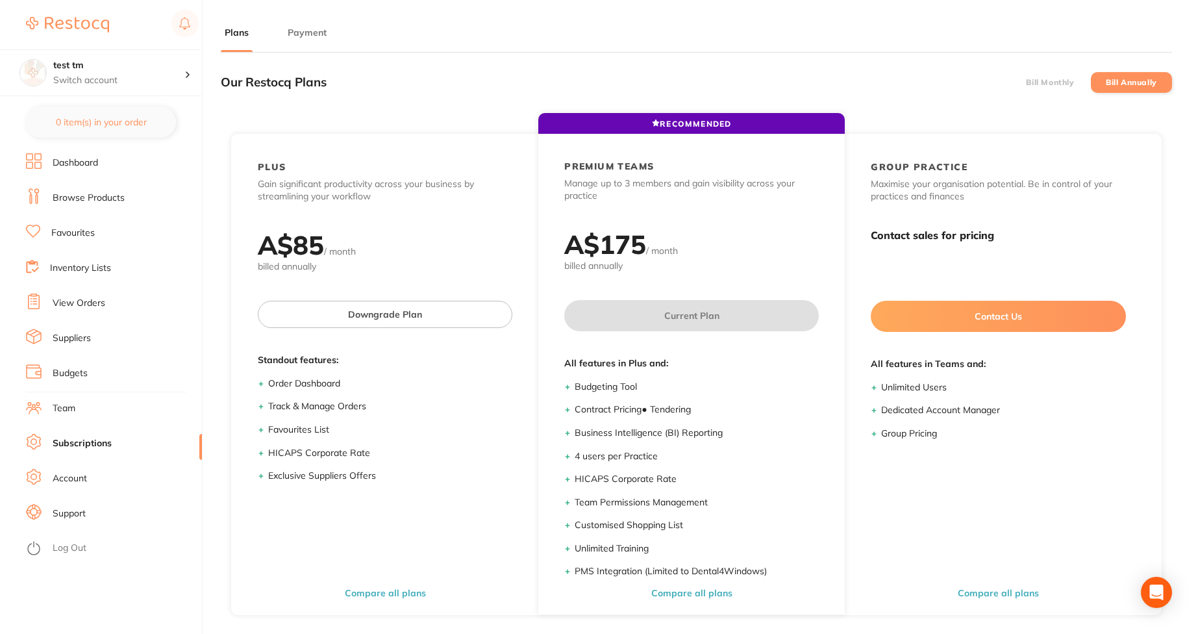
click at [313, 37] on button "Payment" at bounding box center [307, 33] width 47 height 12
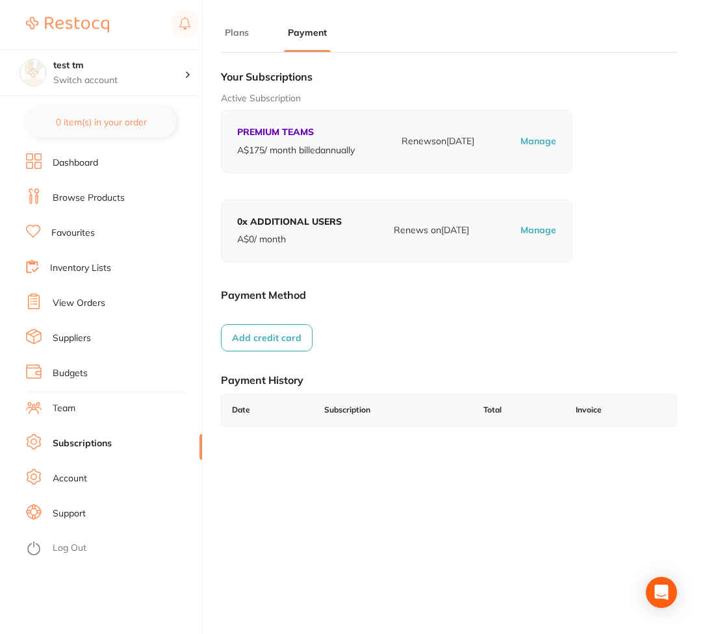
click at [252, 339] on button "Add credit card" at bounding box center [267, 337] width 92 height 27
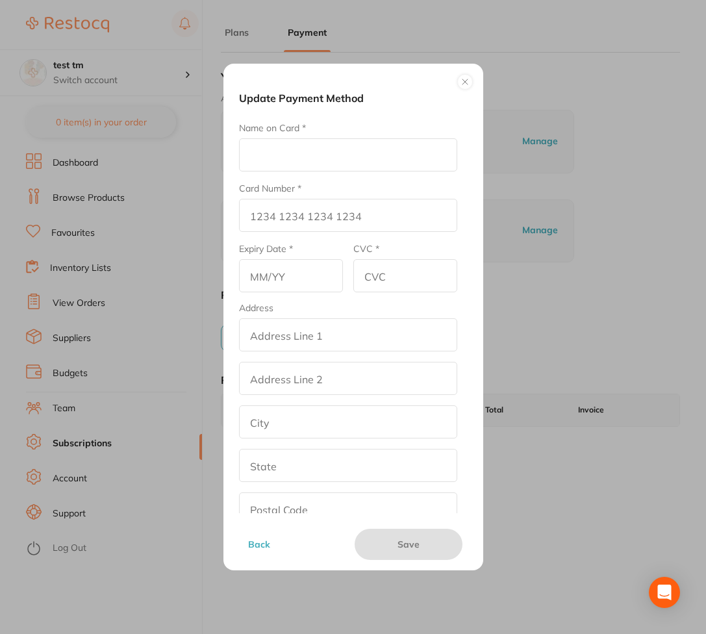
click at [278, 151] on input "Name on Card *" at bounding box center [348, 154] width 218 height 33
type input "Afna"
type input "4242 4242 4242 4242"
type input "02/29"
click at [394, 273] on input "CVC *" at bounding box center [405, 275] width 104 height 33
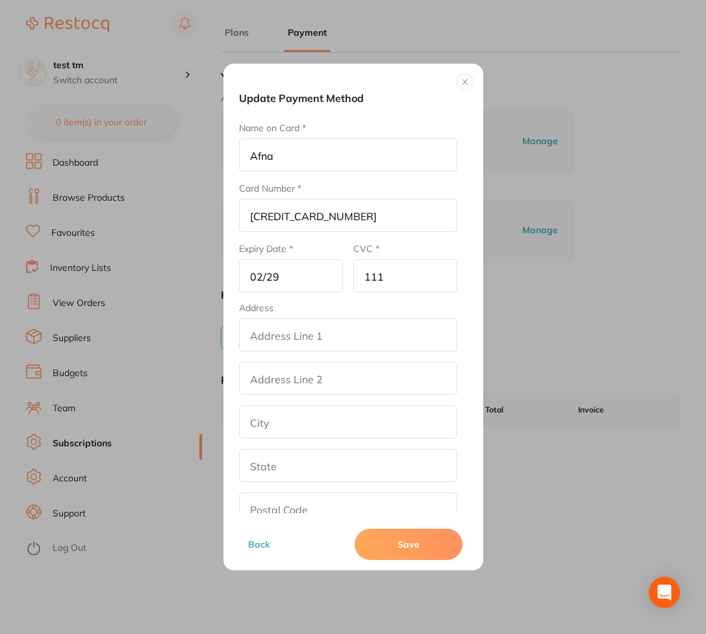
type input "111"
click at [338, 330] on input "addressLineOne" at bounding box center [348, 334] width 218 height 33
type input "street2"
type input "los angeles"
type input "California"
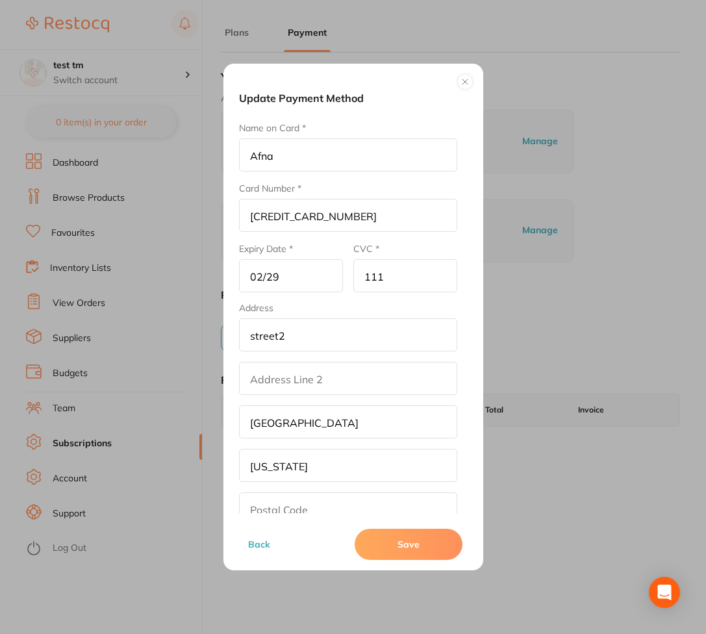
type input "90001"
click at [312, 375] on input "addressLinetwo" at bounding box center [348, 378] width 218 height 33
type input "qwer"
click at [392, 544] on button "Save" at bounding box center [409, 544] width 108 height 31
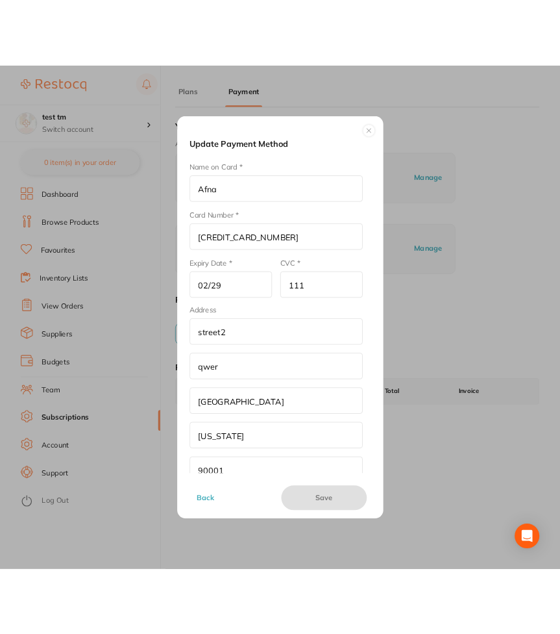
scroll to position [1, 0]
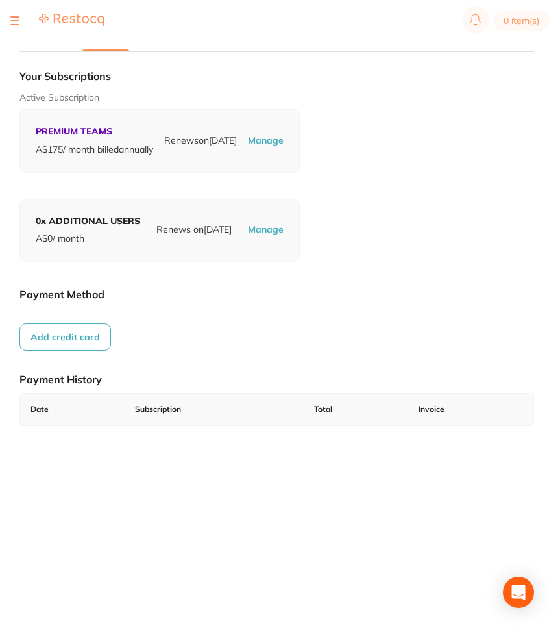
click at [65, 351] on button "Add credit card" at bounding box center [65, 336] width 92 height 27
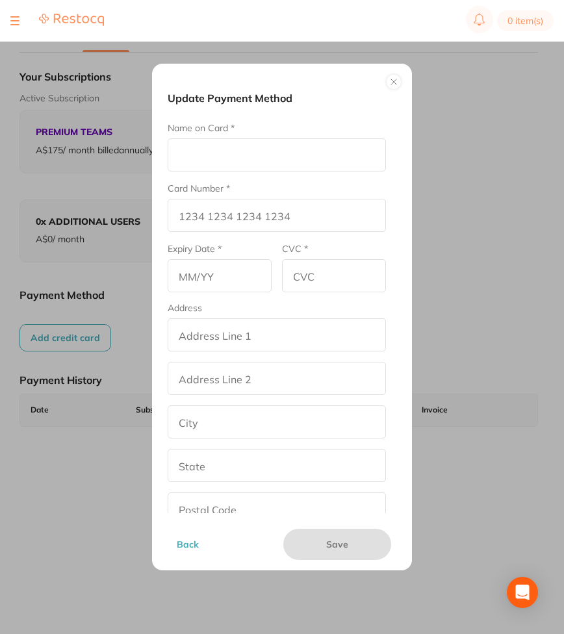
click at [281, 168] on input "Name on Card *" at bounding box center [277, 154] width 218 height 33
type input "Afna"
type input "4242 4242 4242 4242"
type input "02/29"
click at [358, 266] on input "CVC *" at bounding box center [334, 275] width 104 height 33
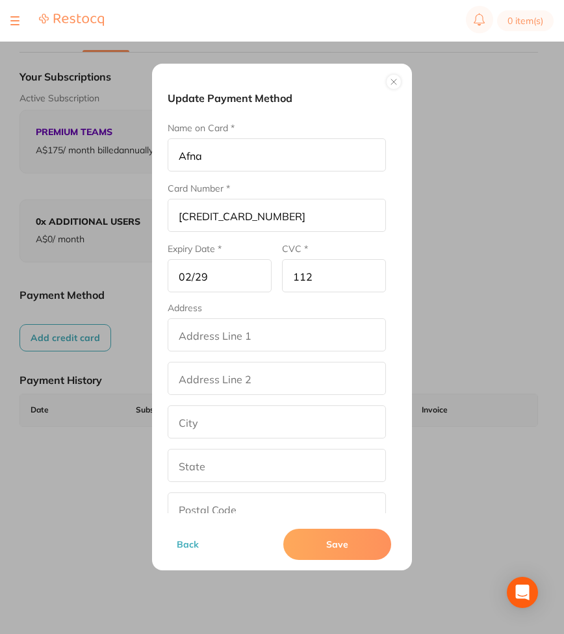
type input "112"
click at [278, 341] on input "addressLineOne" at bounding box center [277, 334] width 218 height 33
type input "street2"
type input "los angeles"
type input "California"
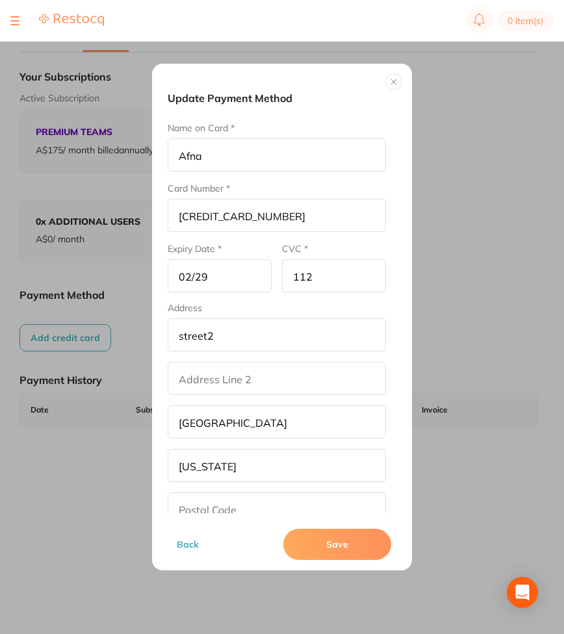
type input "90001"
click at [231, 375] on input "addressLinetwo" at bounding box center [277, 378] width 218 height 33
type input "asa"
click at [317, 547] on button "Save" at bounding box center [337, 544] width 108 height 31
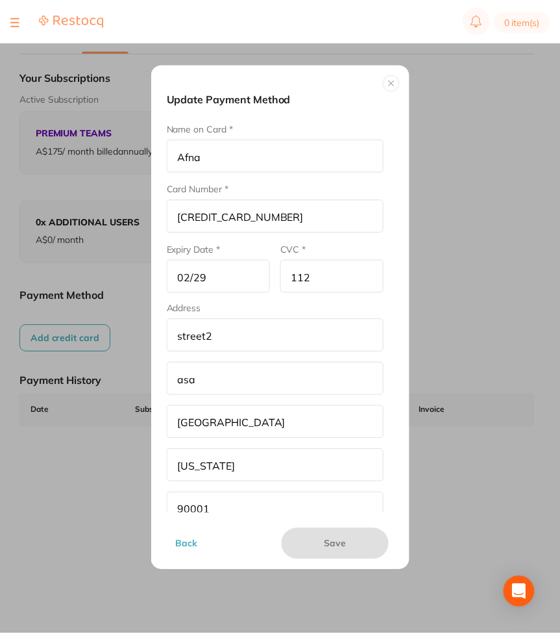
scroll to position [1, 0]
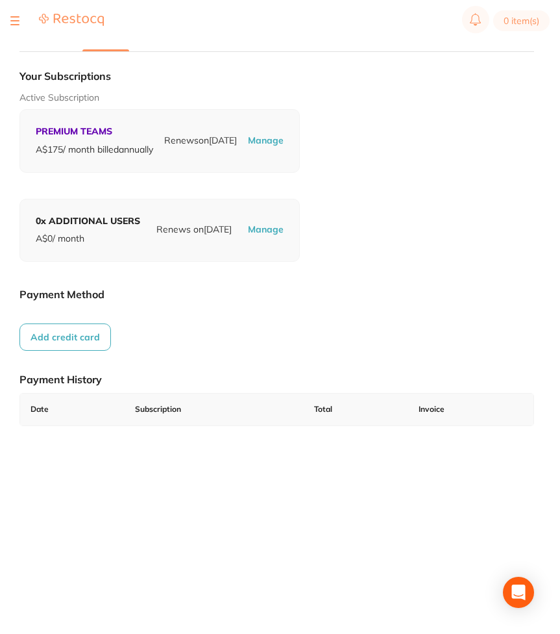
click at [71, 351] on button "Add credit card" at bounding box center [65, 336] width 92 height 27
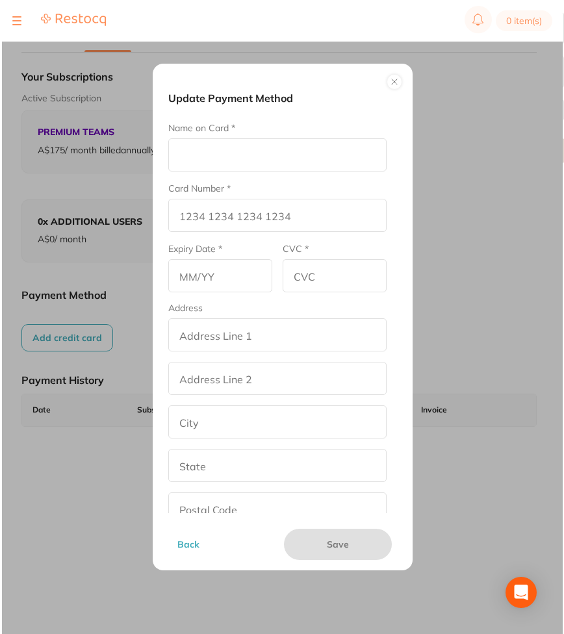
scroll to position [0, 0]
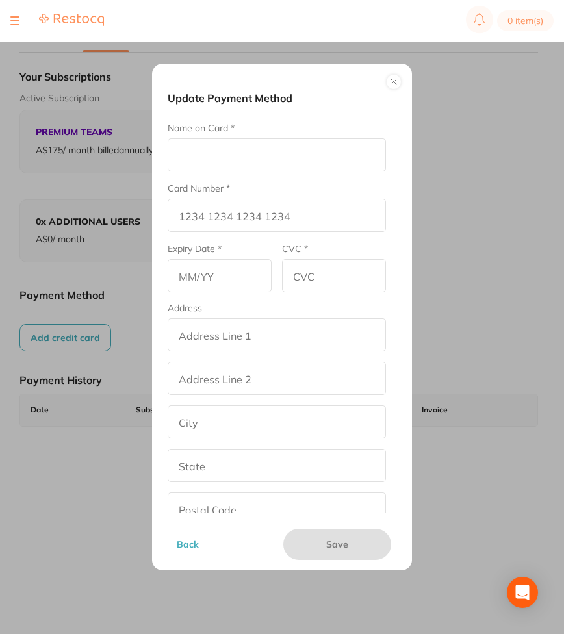
click at [269, 156] on input "Name on Card *" at bounding box center [277, 154] width 218 height 33
type input "Afna"
type input "4242 4242 4242 4242"
type input "02/29"
click at [322, 279] on input "CVC *" at bounding box center [334, 275] width 104 height 33
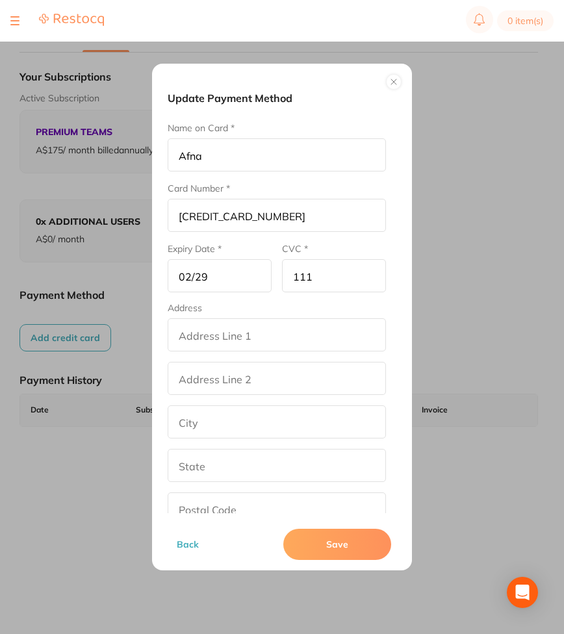
type input "111"
click at [256, 341] on input "addressLineOne" at bounding box center [277, 334] width 218 height 33
type input "street2"
type input "los angeles"
type input "California"
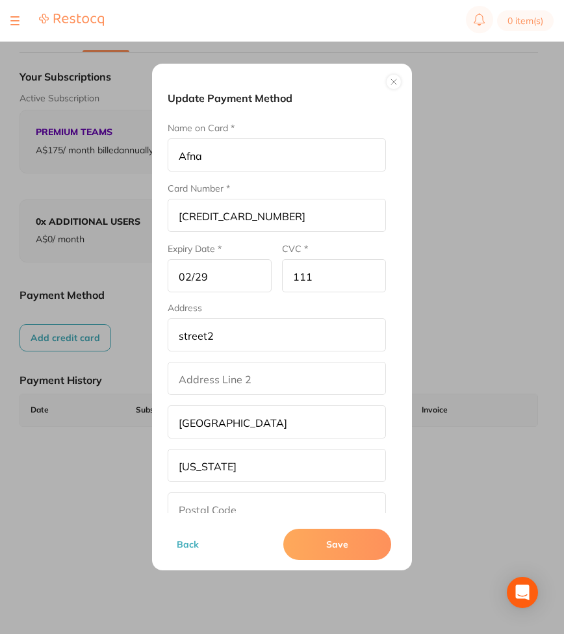
type input "90001"
click at [235, 382] on input "addressLinetwo" at bounding box center [277, 378] width 218 height 33
type input "str2"
click at [321, 551] on button "Save" at bounding box center [337, 544] width 108 height 31
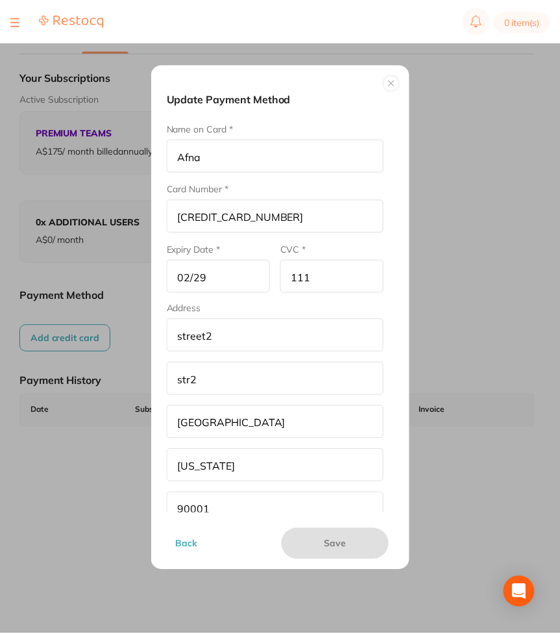
scroll to position [1, 0]
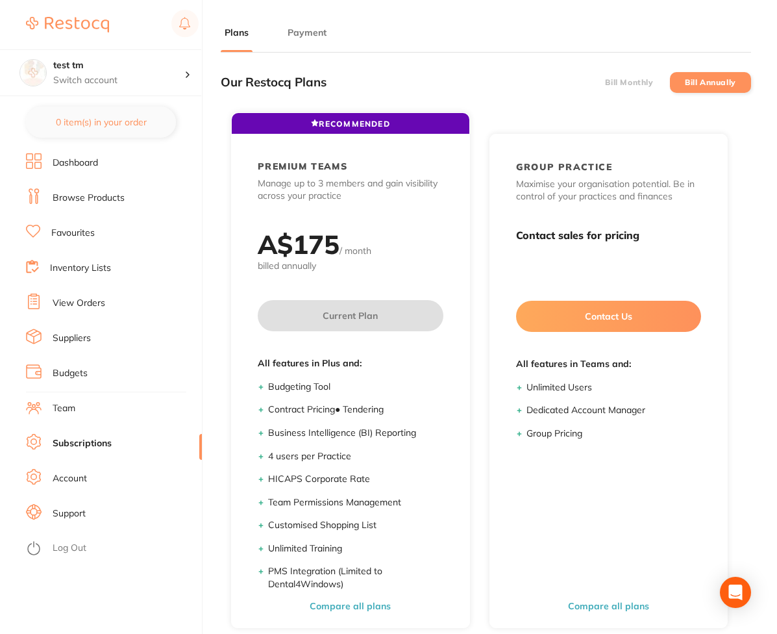
click at [308, 30] on button "Payment" at bounding box center [307, 33] width 47 height 12
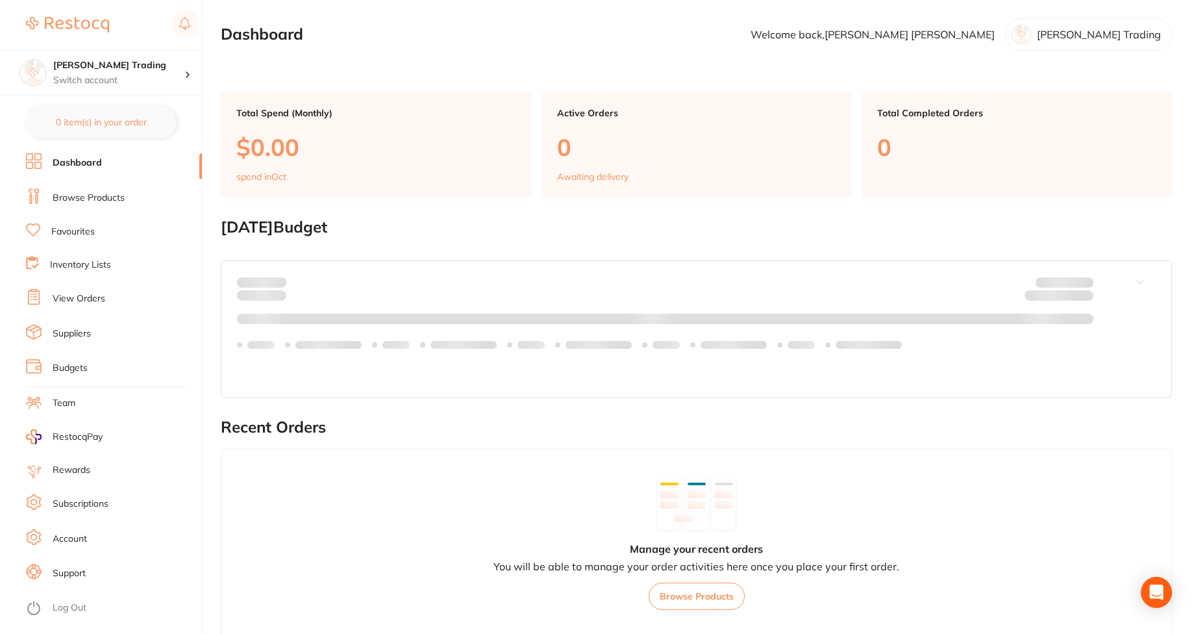
click at [95, 495] on li "Subscriptions" at bounding box center [114, 503] width 176 height 19
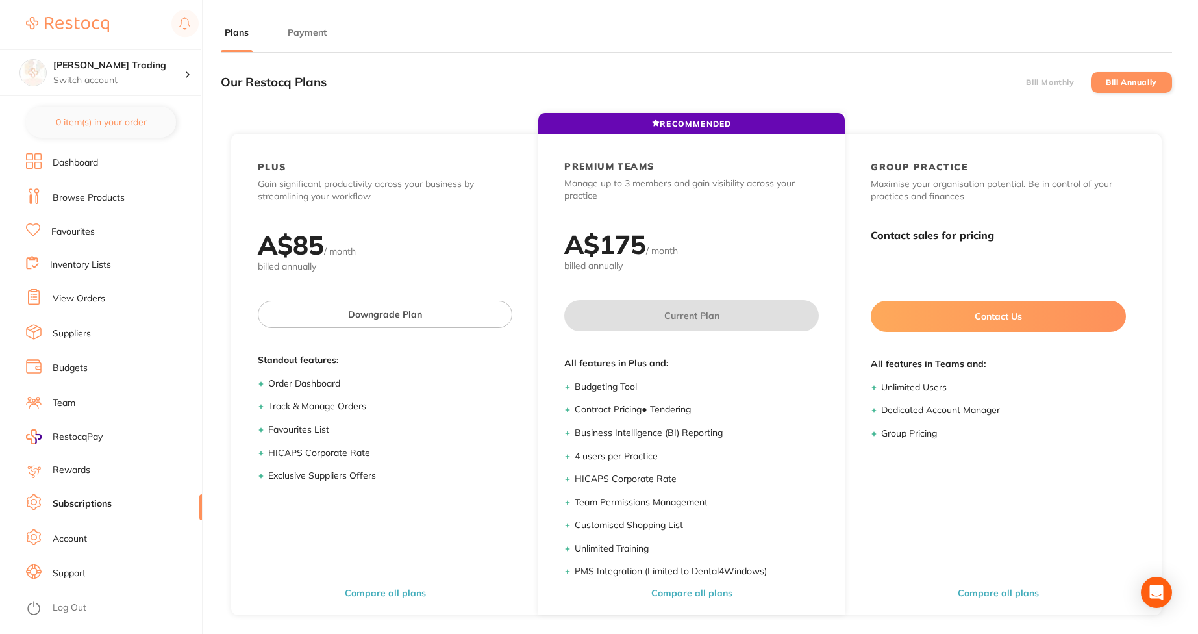
click at [301, 34] on button "Payment" at bounding box center [307, 33] width 47 height 12
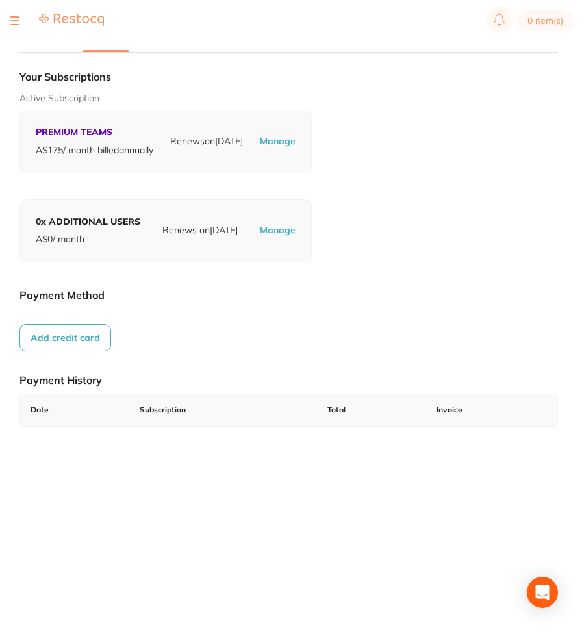
click at [94, 351] on button "Add credit card" at bounding box center [65, 337] width 92 height 27
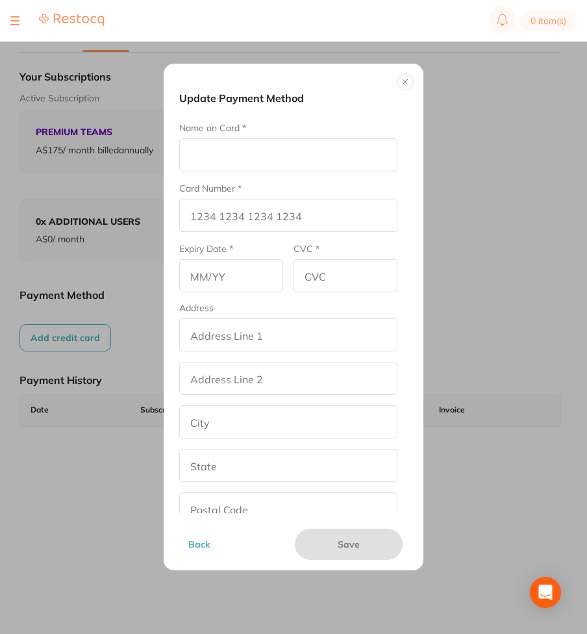
click at [262, 154] on input "Name on Card *" at bounding box center [288, 154] width 218 height 33
type input "Afna"
type input "[CREDIT_CARD_NUMBER]"
type input "02/29"
click at [336, 273] on input "CVC *" at bounding box center [345, 275] width 104 height 33
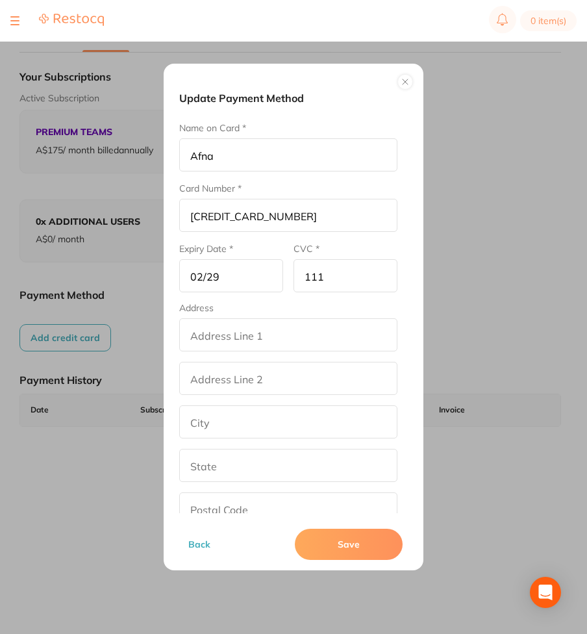
type input "111"
click at [271, 349] on input "addressLineOne" at bounding box center [288, 334] width 218 height 33
type input "street2"
type input "[GEOGRAPHIC_DATA]"
type input "[US_STATE]"
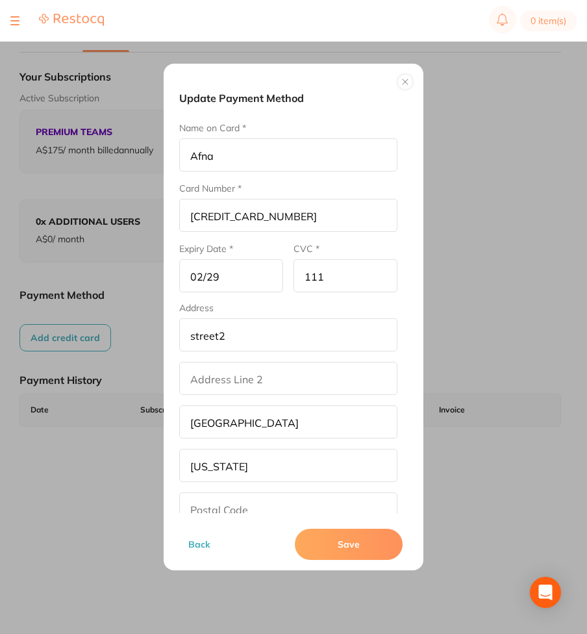
type input "90001"
click at [218, 370] on input "addressLinetwo" at bounding box center [288, 378] width 218 height 33
type input "str"
click at [339, 551] on button "Save" at bounding box center [349, 544] width 108 height 31
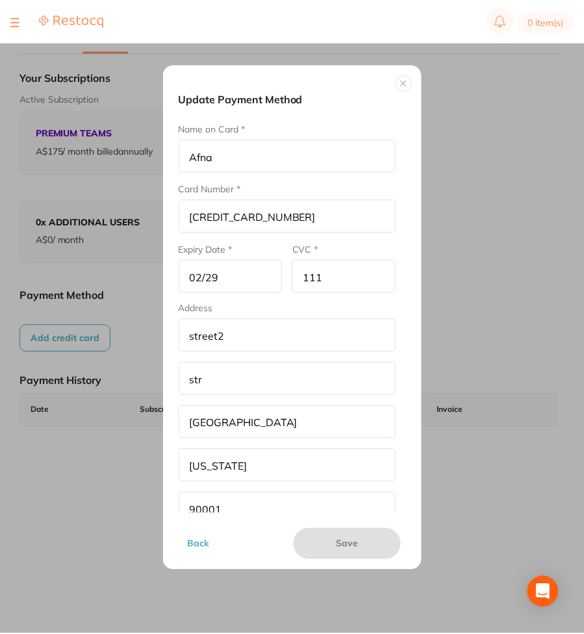
scroll to position [1, 0]
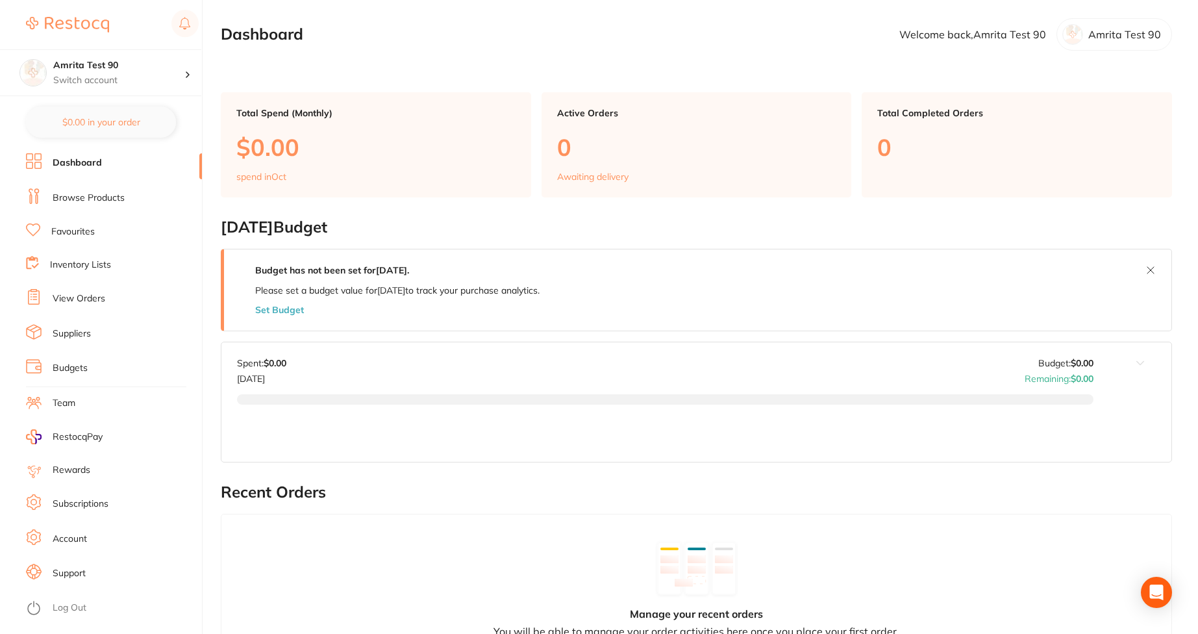
click at [71, 497] on link "Subscriptions" at bounding box center [81, 503] width 56 height 13
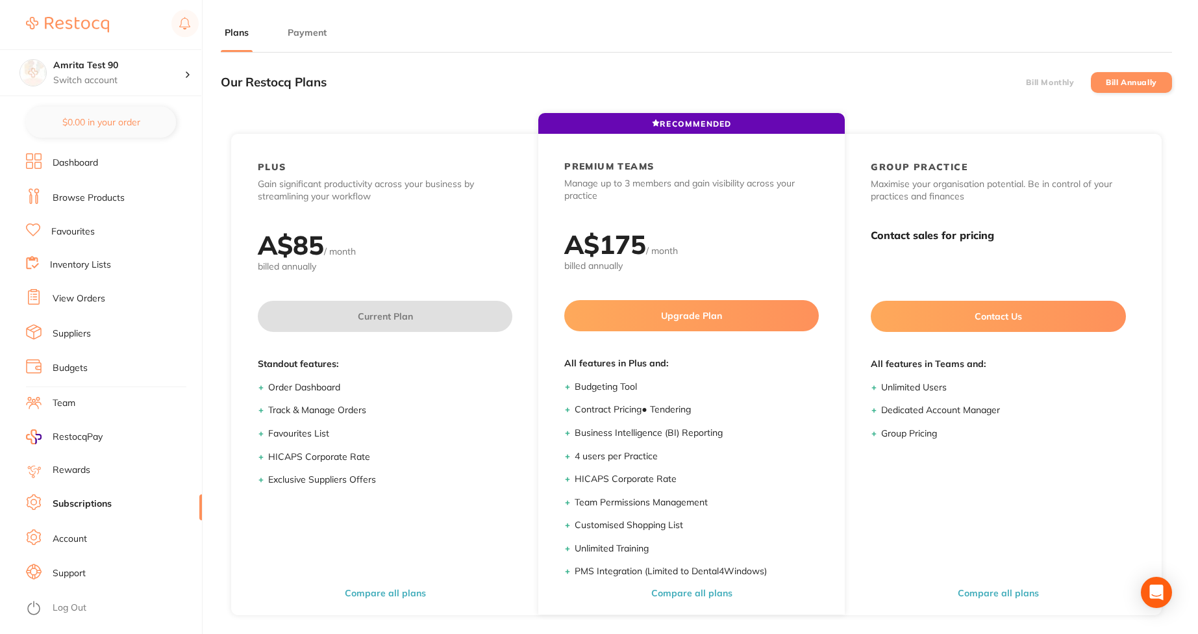
click at [106, 534] on li "Account" at bounding box center [114, 538] width 176 height 19
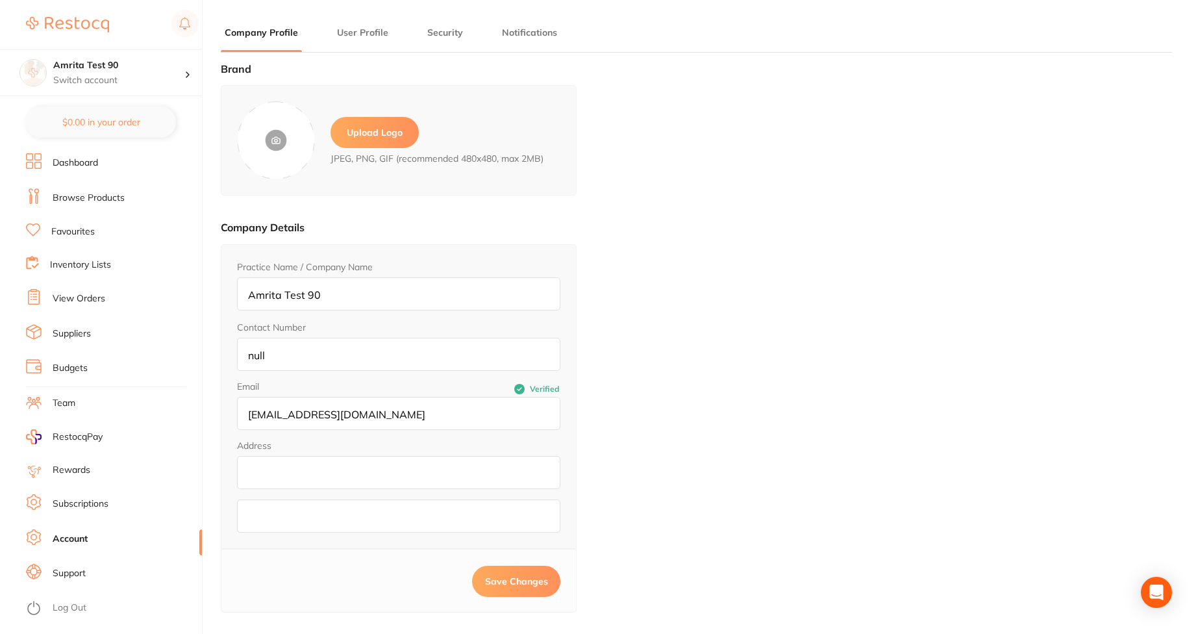
type input "Amrita"
type input "Test 90"
type input "3216549870"
type input "amrita+90@terrificminds.com"
click at [56, 507] on link "Subscriptions" at bounding box center [81, 503] width 56 height 13
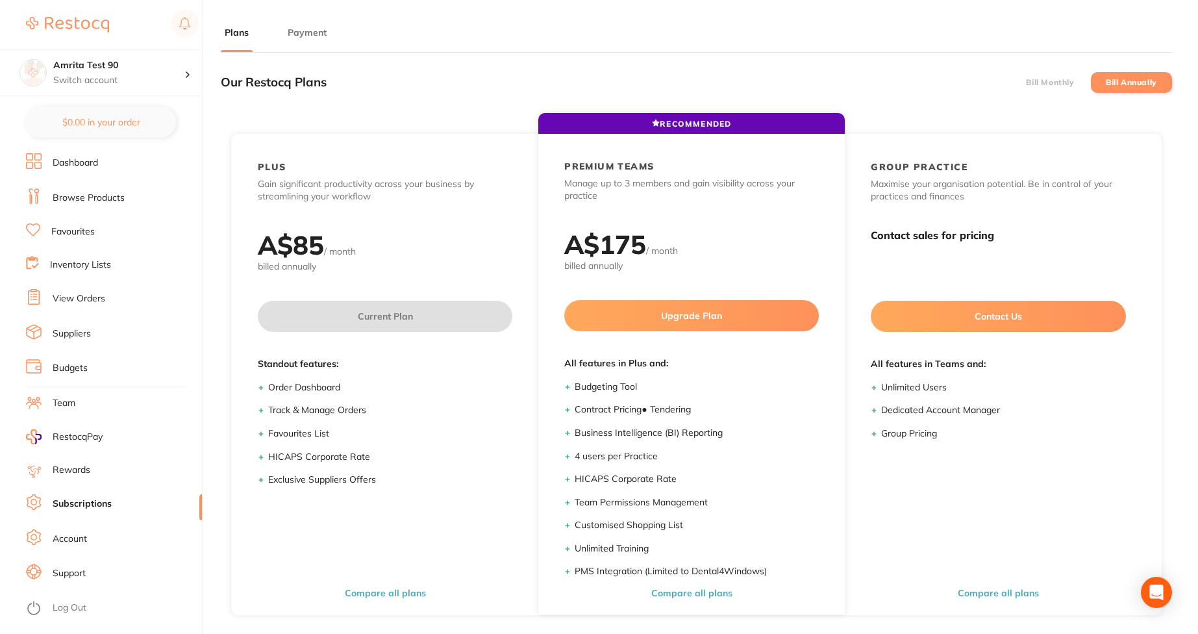
click at [303, 32] on button "Payment" at bounding box center [307, 33] width 47 height 12
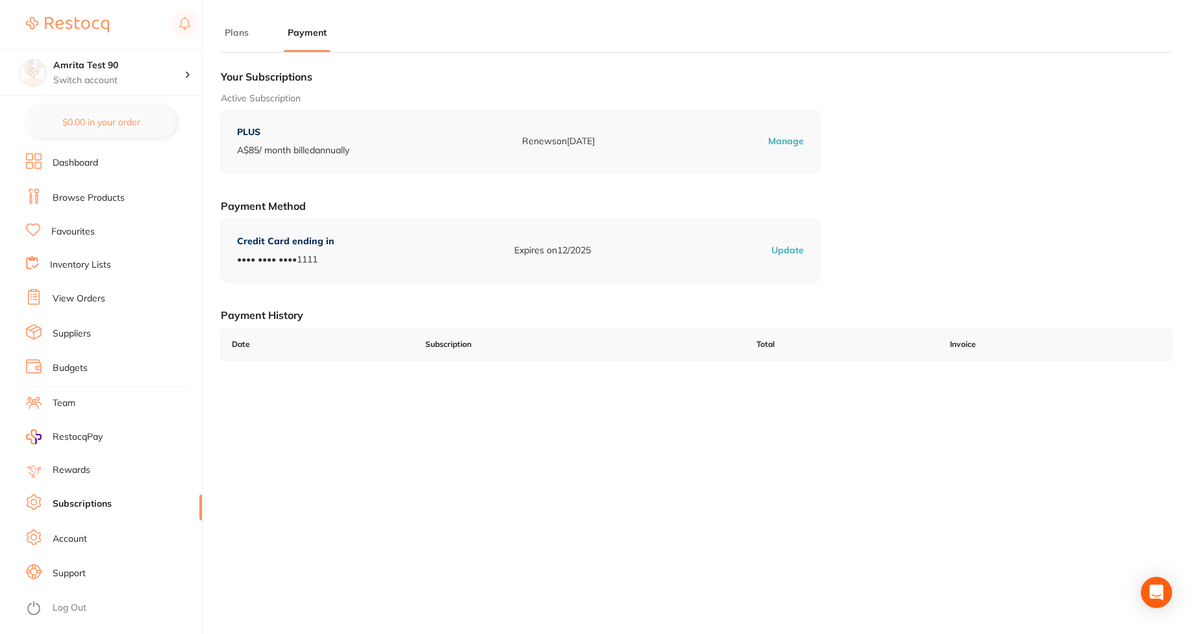
drag, startPoint x: 303, startPoint y: 32, endPoint x: 256, endPoint y: 299, distance: 270.3
click at [256, 299] on section "Plans Payment Our Restocq Plans Bill Monthly Bill Annually RECOMMENDED PLUS Gai…" at bounding box center [696, 361] width 951 height 671
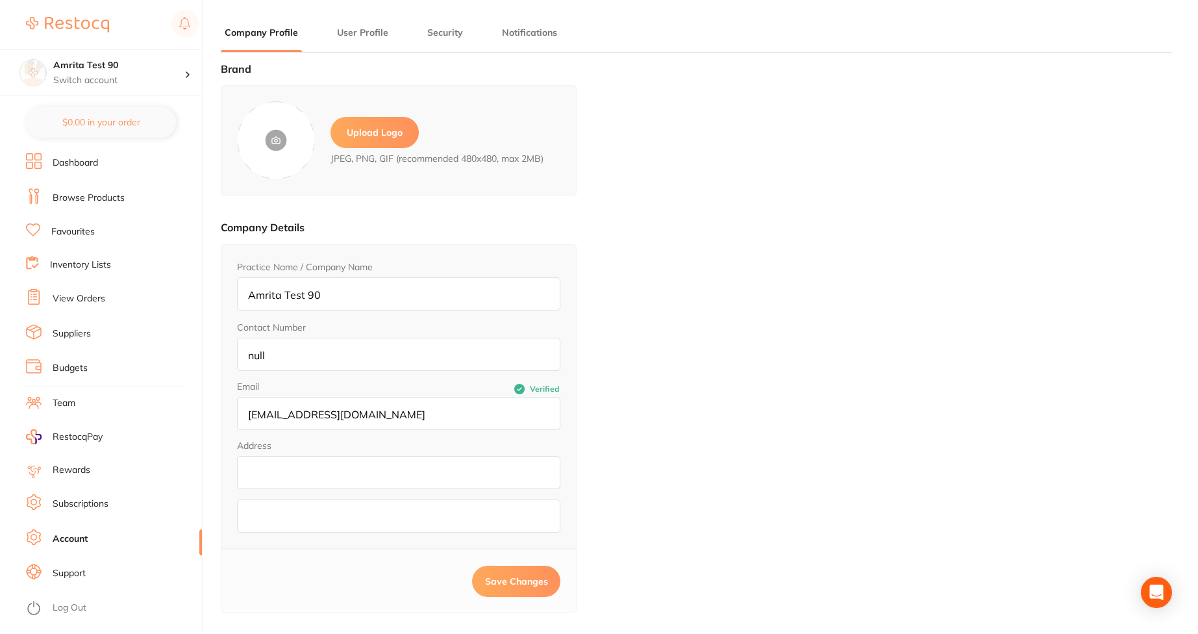
type input "Amrita"
type input "Test 90"
type input "3216549870"
type input "amrita+90@terrificminds.com"
